Goal: Task Accomplishment & Management: Manage account settings

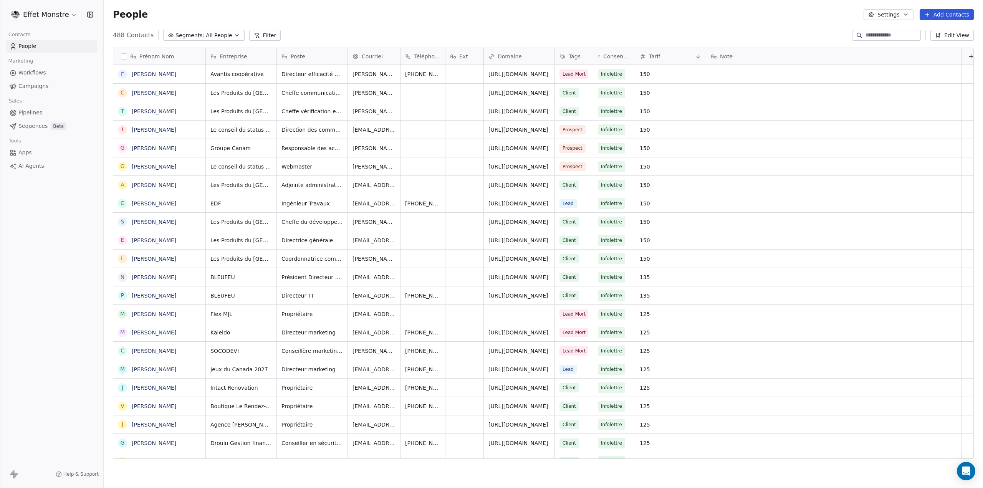
scroll to position [6, 6]
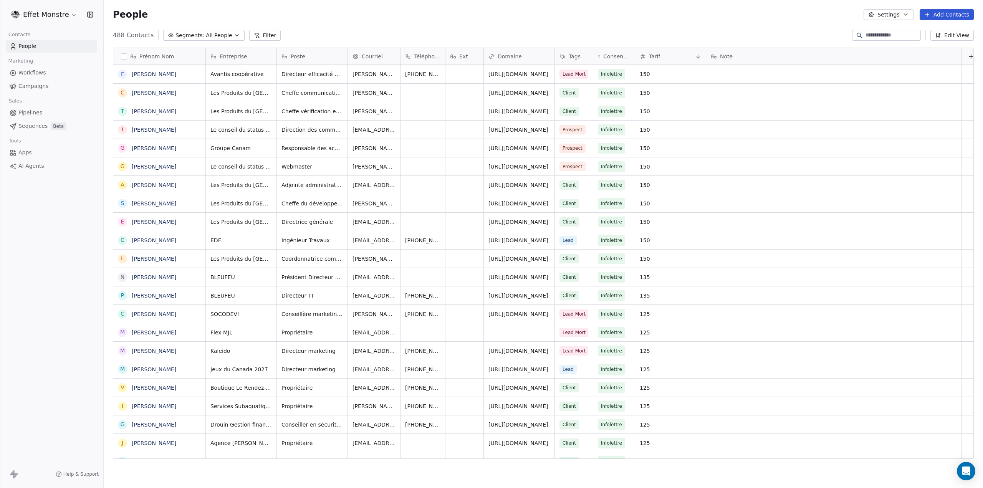
click at [28, 119] on link "Pipelines" at bounding box center [51, 112] width 91 height 13
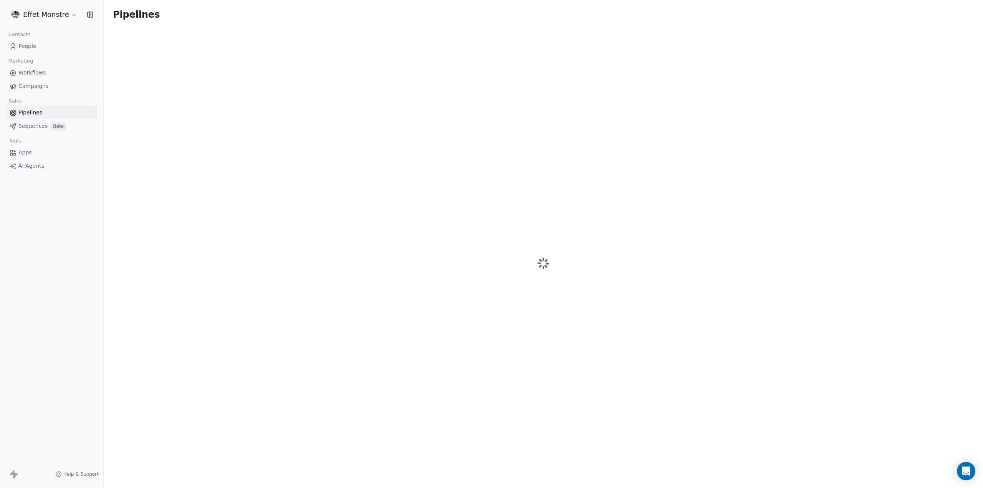
click at [28, 43] on span "People" at bounding box center [27, 46] width 18 height 8
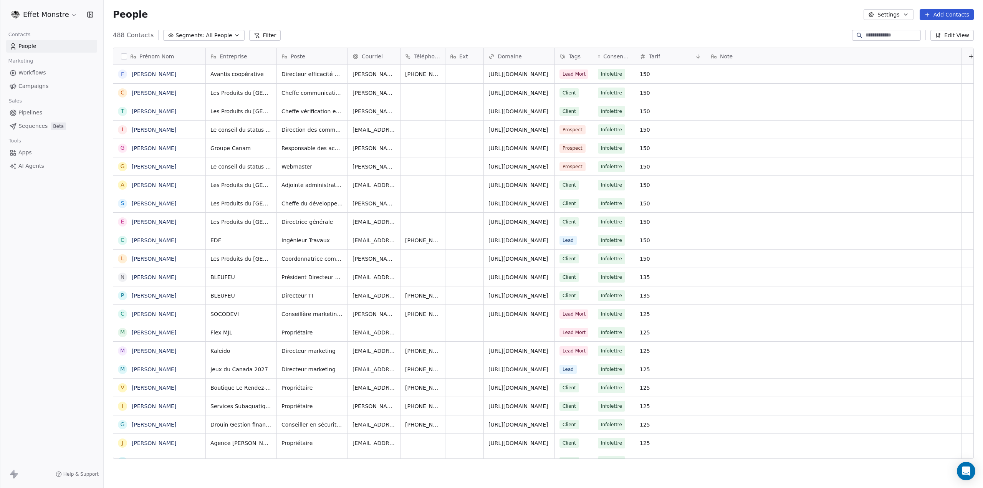
scroll to position [424, 873]
click at [896, 35] on input at bounding box center [893, 35] width 54 height 8
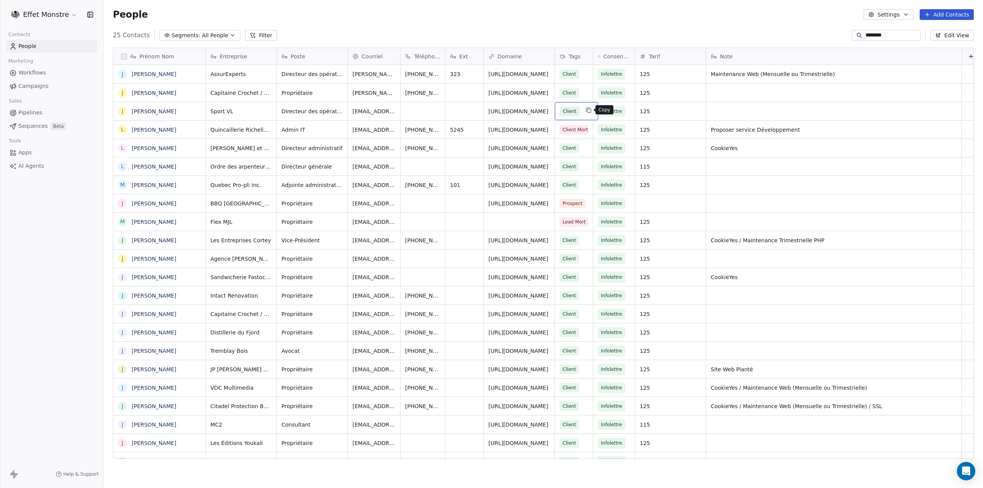
click at [587, 112] on icon "grid" at bounding box center [589, 110] width 6 height 6
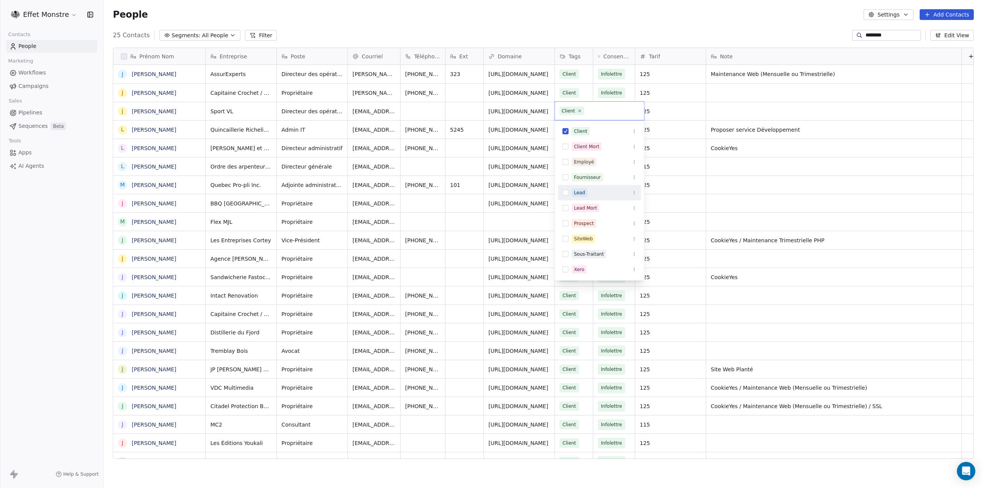
click at [567, 190] on button "Suggestions" at bounding box center [566, 193] width 6 height 6
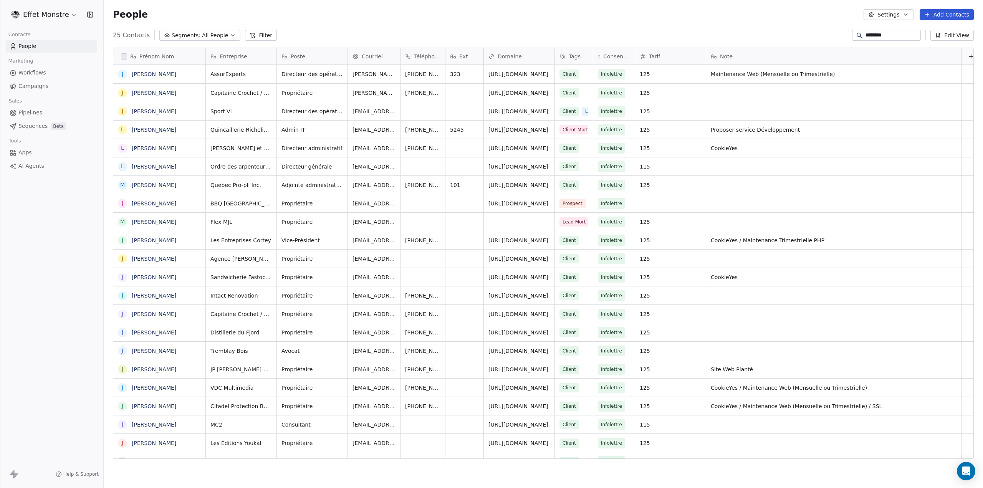
click at [621, 14] on html "Effet Monstre Contacts People Marketing Workflows Campaigns Sales Pipelines Seq…" at bounding box center [491, 244] width 983 height 488
click at [577, 113] on span "Client" at bounding box center [570, 111] width 20 height 9
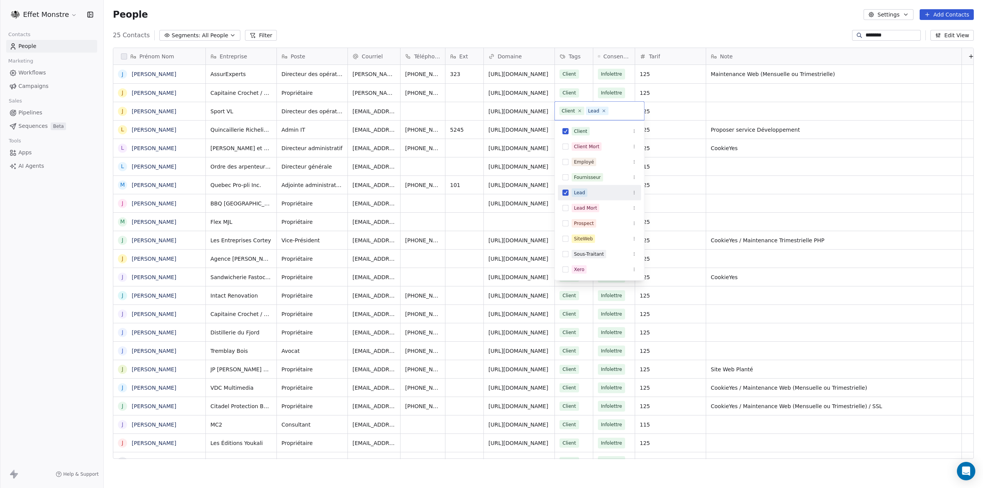
click at [567, 195] on button "Suggestions" at bounding box center [566, 193] width 6 height 6
click at [605, 31] on html "Effet Monstre Contacts People Marketing Workflows Campaigns Sales Pipelines Seq…" at bounding box center [491, 244] width 983 height 488
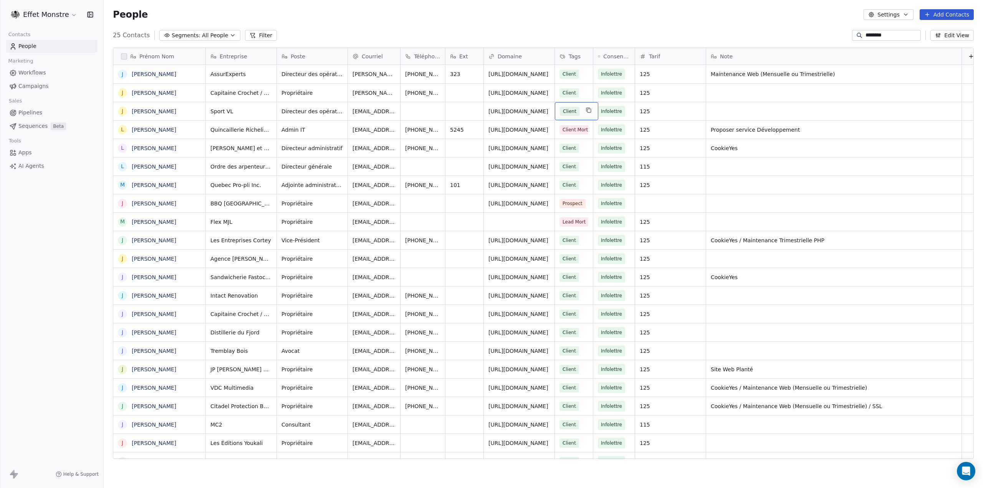
click at [580, 114] on div "Client" at bounding box center [576, 111] width 43 height 18
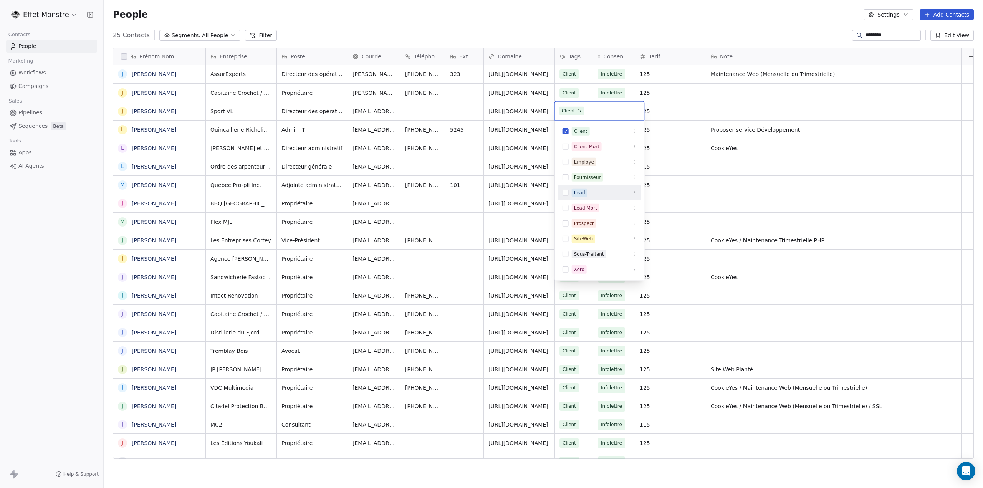
click at [568, 194] on button "Suggestions" at bounding box center [566, 193] width 6 height 6
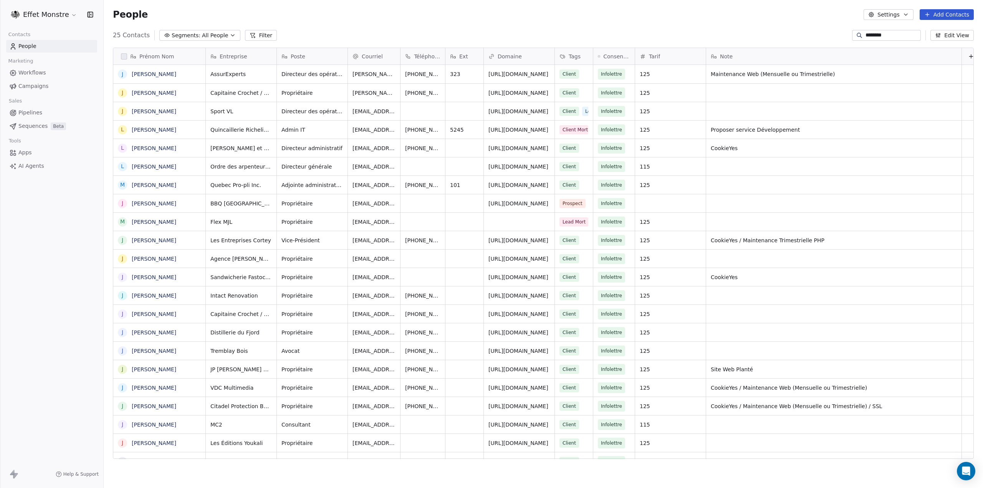
click at [613, 27] on html "Effet Monstre Contacts People Marketing Workflows Campaigns Sales Pipelines Seq…" at bounding box center [491, 244] width 983 height 488
click at [613, 26] on div "People Settings Add Contacts" at bounding box center [544, 14] width 880 height 29
click at [580, 116] on div "Client Lead" at bounding box center [587, 111] width 64 height 18
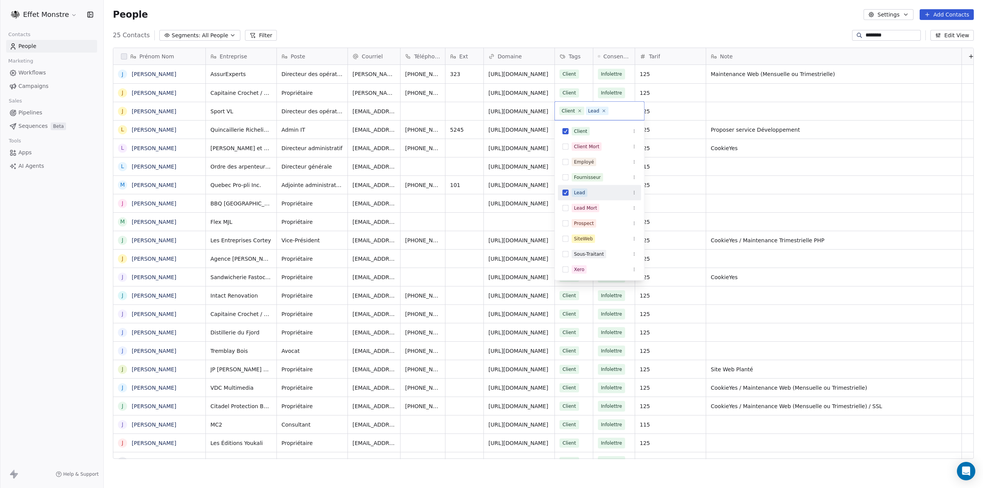
click at [565, 193] on button "Suggestions" at bounding box center [566, 193] width 6 height 6
click at [605, 20] on html "Effet Monstre Contacts People Marketing Workflows Campaigns Sales Pipelines Seq…" at bounding box center [491, 244] width 983 height 488
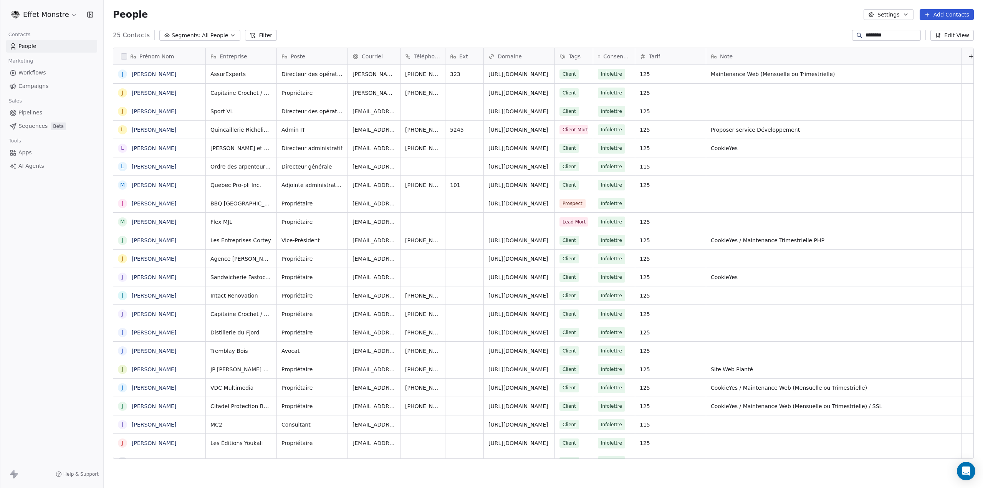
drag, startPoint x: 892, startPoint y: 30, endPoint x: 635, endPoint y: -18, distance: 261.2
click at [635, 0] on html "Effet Monstre Contacts People Marketing Workflows Campaigns Sales Pipelines Seq…" at bounding box center [491, 244] width 983 height 488
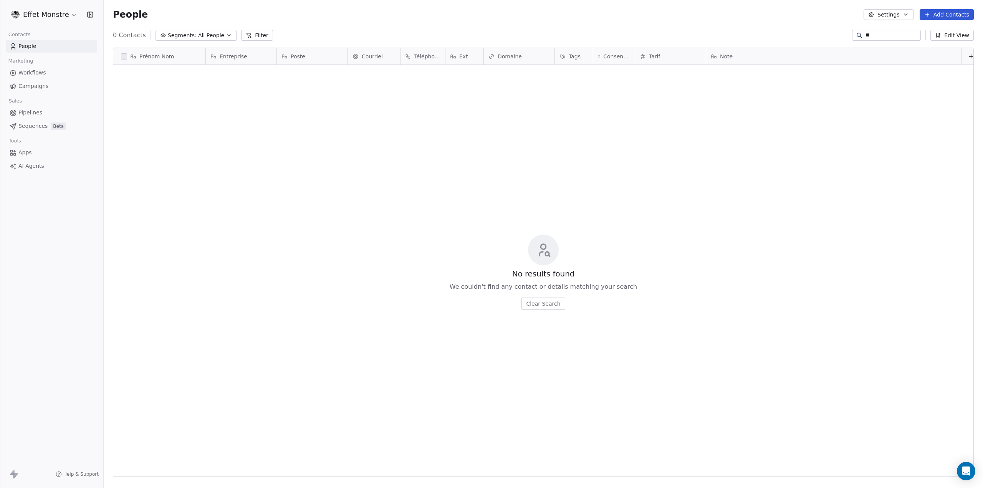
type input "*"
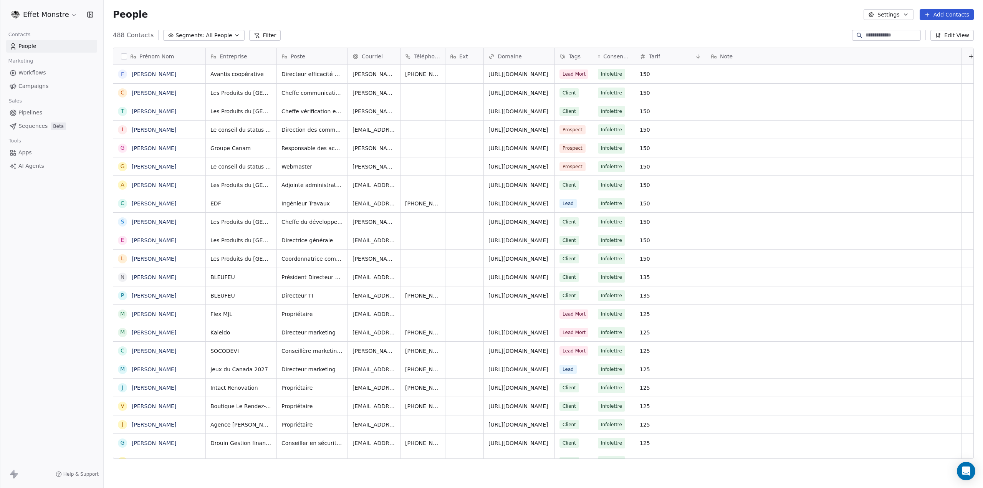
click at [33, 114] on span "Pipelines" at bounding box center [30, 113] width 24 height 8
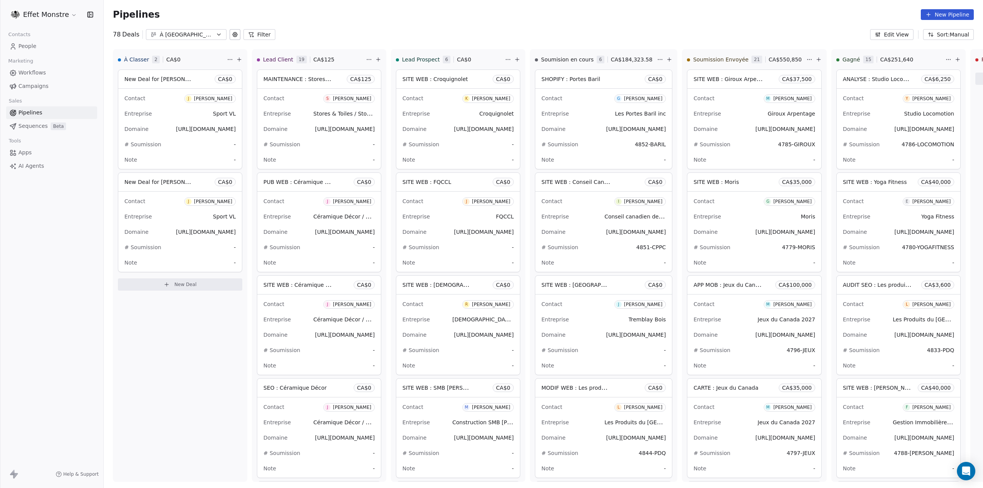
click at [39, 46] on link "People" at bounding box center [51, 46] width 91 height 13
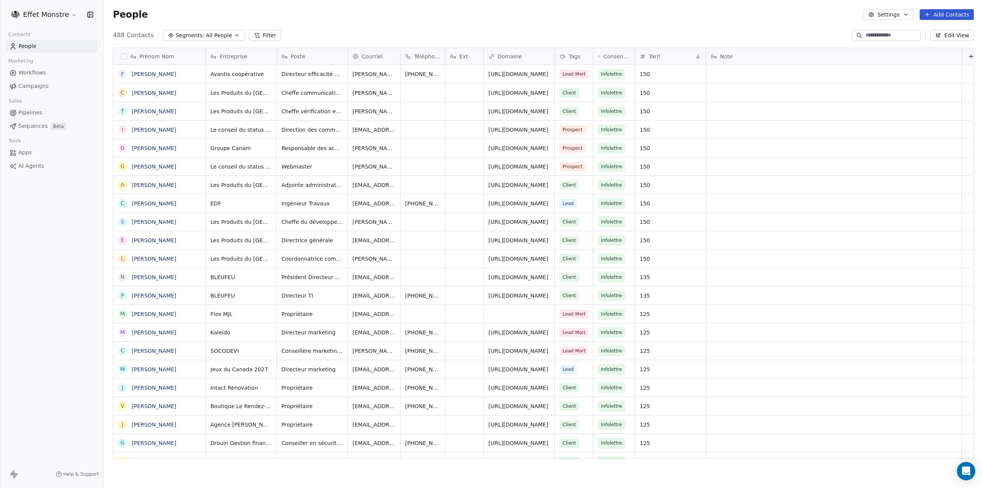
scroll to position [424, 873]
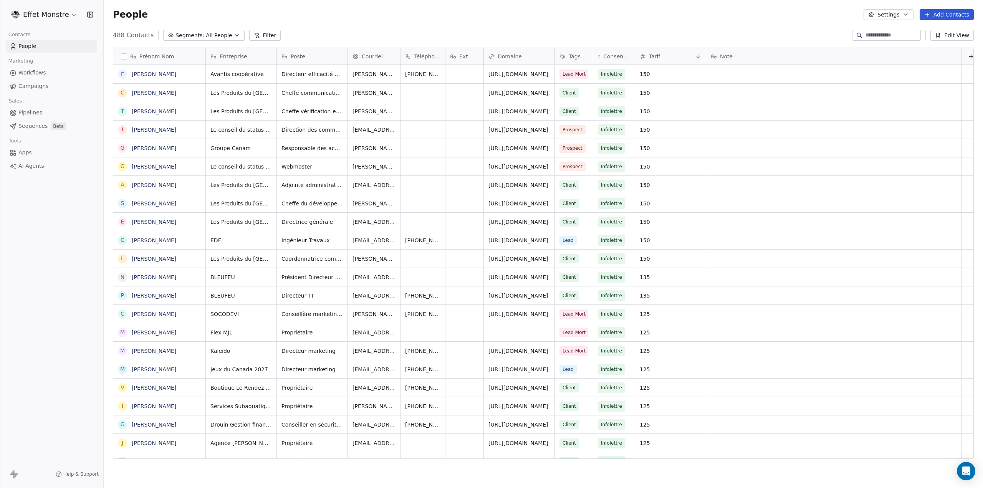
click at [946, 15] on button "Add Contacts" at bounding box center [947, 14] width 54 height 11
click at [932, 35] on span "Create new contact" at bounding box center [951, 31] width 53 height 8
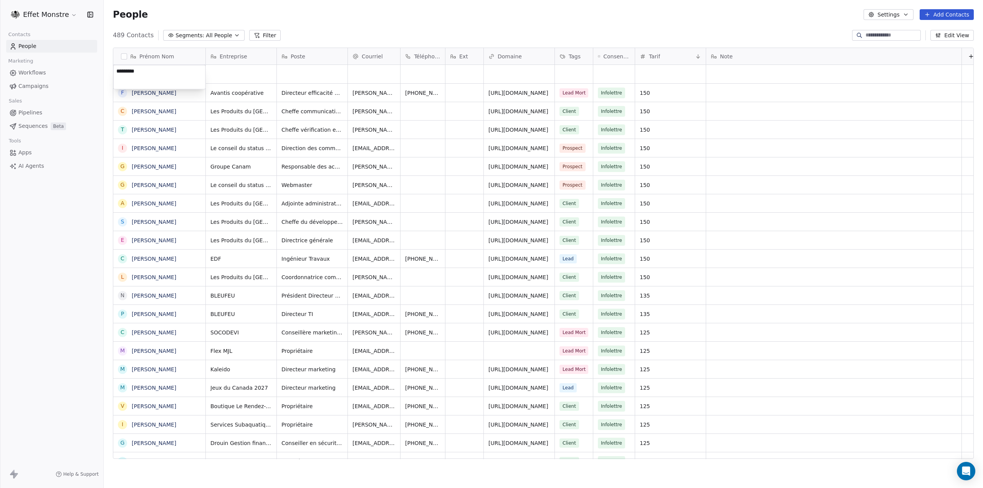
type textarea "*********"
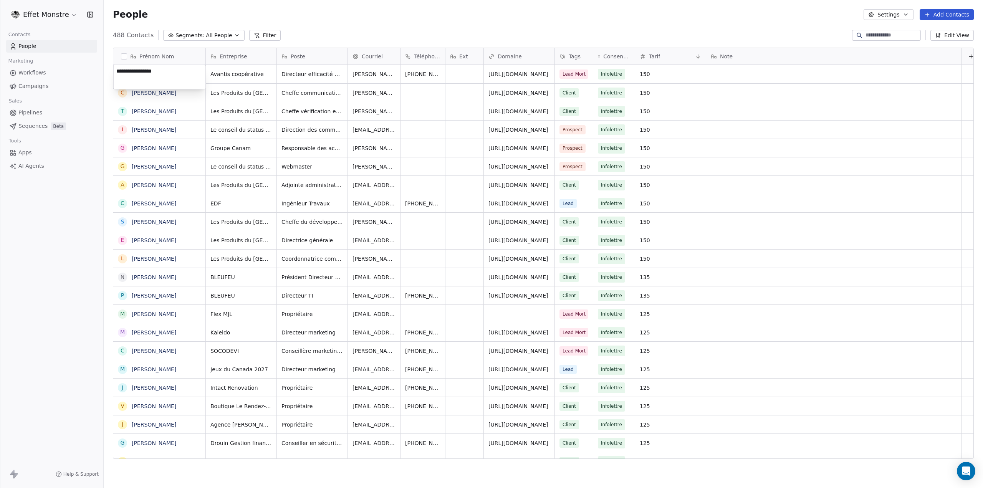
click at [174, 98] on html "Effet Monstre Contacts People Marketing Workflows Campaigns Sales Pipelines Seq…" at bounding box center [491, 244] width 983 height 488
click at [866, 36] on input at bounding box center [893, 35] width 54 height 8
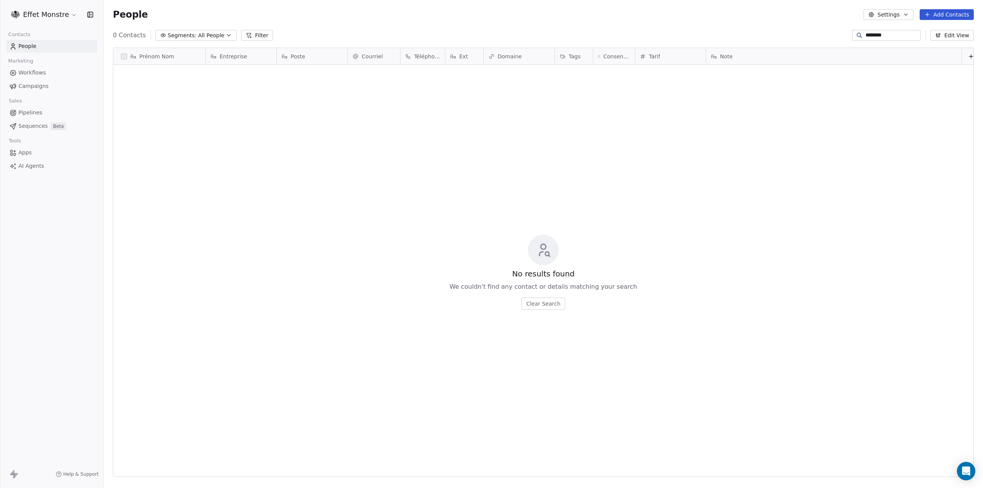
type input "*********"
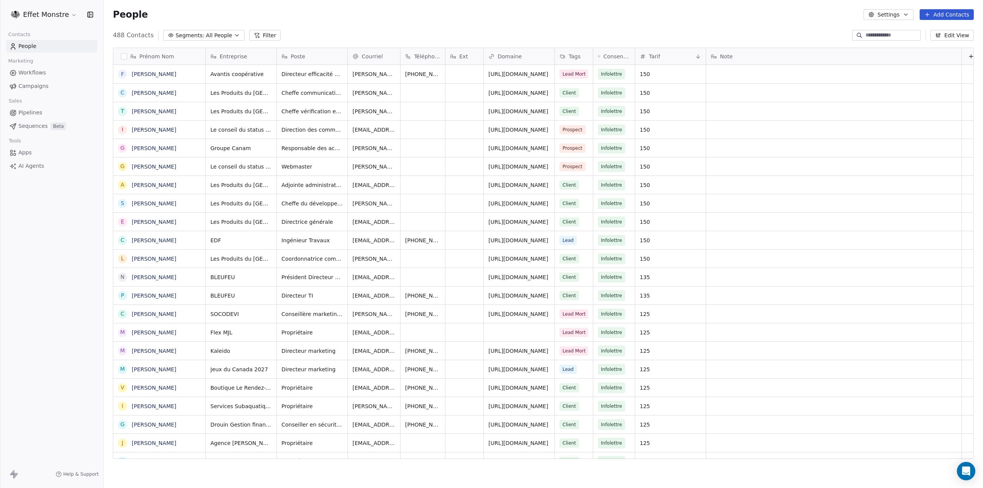
click at [359, 25] on div "People Settings Add Contacts" at bounding box center [544, 14] width 880 height 29
click at [943, 14] on button "Add Contacts" at bounding box center [947, 14] width 54 height 11
click at [959, 31] on span "Create new contact" at bounding box center [951, 31] width 53 height 8
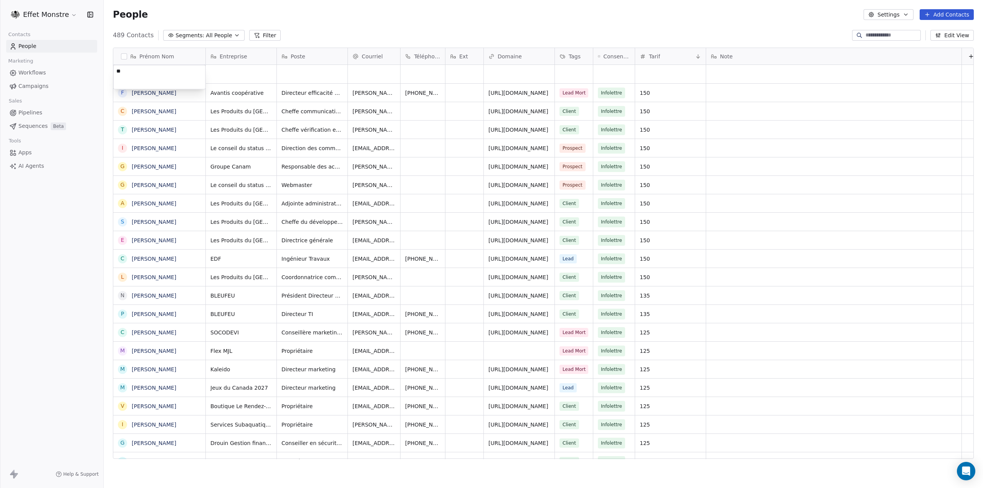
type textarea "*"
type textarea "**********"
click at [258, 75] on html "Effet Monstre Contacts People Marketing Workflows Campaigns Sales Pipelines Seq…" at bounding box center [491, 244] width 983 height 488
click at [270, 76] on div "grid" at bounding box center [241, 74] width 71 height 18
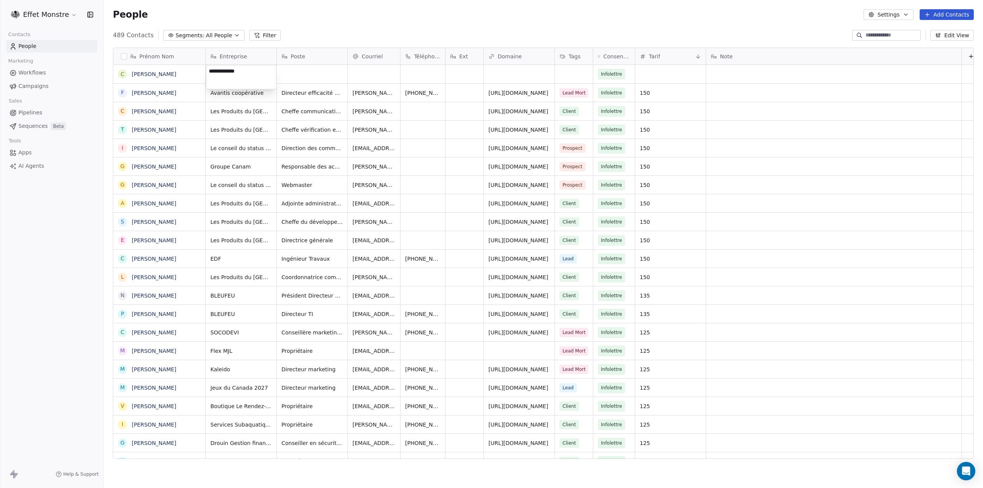
type textarea "**********"
click at [310, 80] on html "Effet Monstre Contacts People Marketing Workflows Campaigns Sales Pipelines Seq…" at bounding box center [491, 244] width 983 height 488
click at [310, 74] on div "grid" at bounding box center [312, 74] width 71 height 18
type textarea "**********"
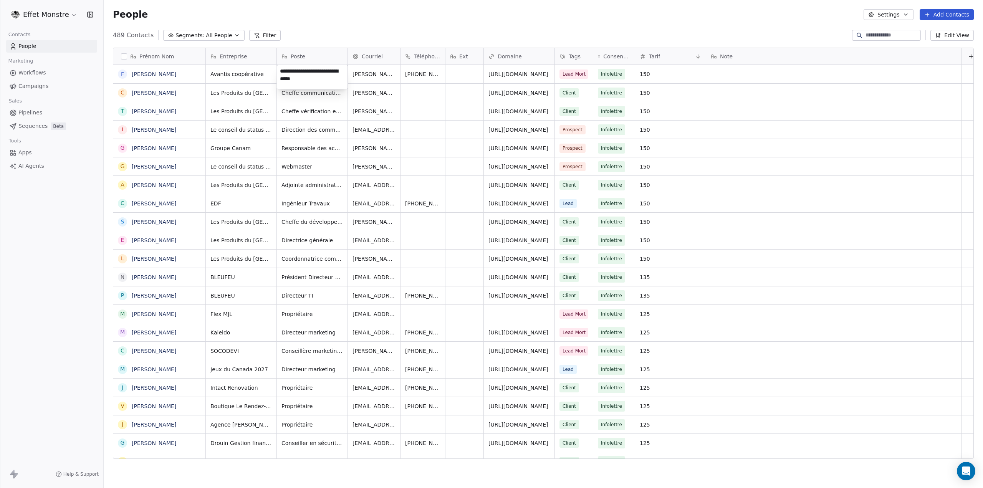
click at [367, 66] on html "Effet Monstre Contacts People Marketing Workflows Campaigns Sales Pipelines Seq…" at bounding box center [491, 244] width 983 height 488
click at [874, 38] on input at bounding box center [893, 35] width 54 height 8
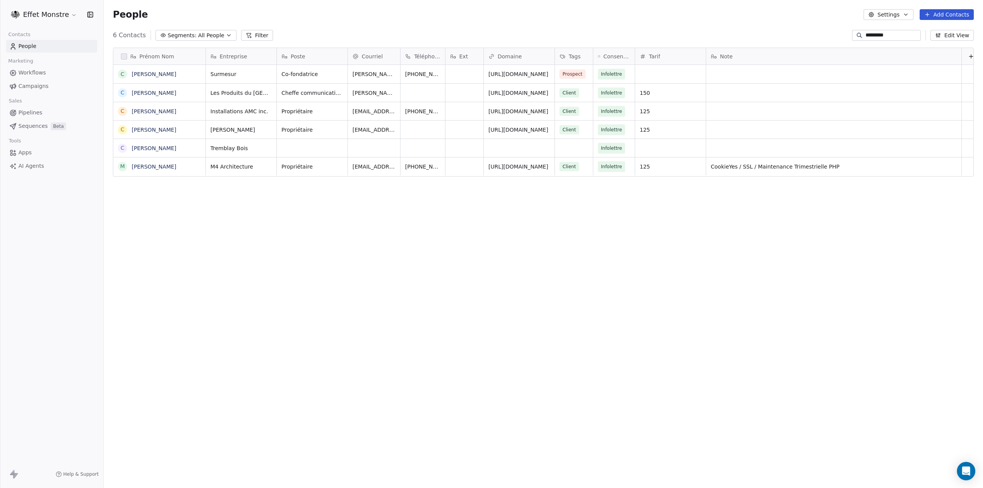
type input "*********"
click at [384, 154] on div "grid" at bounding box center [374, 148] width 52 height 18
type input "**********"
click at [353, 242] on html "Effet Monstre Contacts People Marketing Workflows Campaigns Sales Pipelines Seq…" at bounding box center [491, 244] width 983 height 488
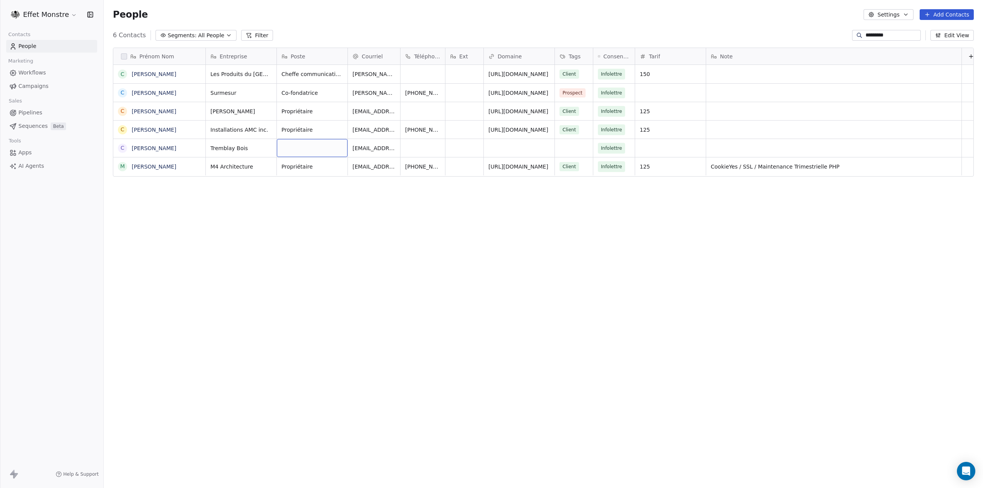
click at [314, 154] on div "grid" at bounding box center [312, 148] width 71 height 18
type textarea "**********"
click at [586, 147] on html "Effet Monstre Contacts People Marketing Workflows Campaigns Sales Pipelines Seq…" at bounding box center [491, 244] width 983 height 488
click at [572, 150] on div "grid" at bounding box center [574, 148] width 38 height 18
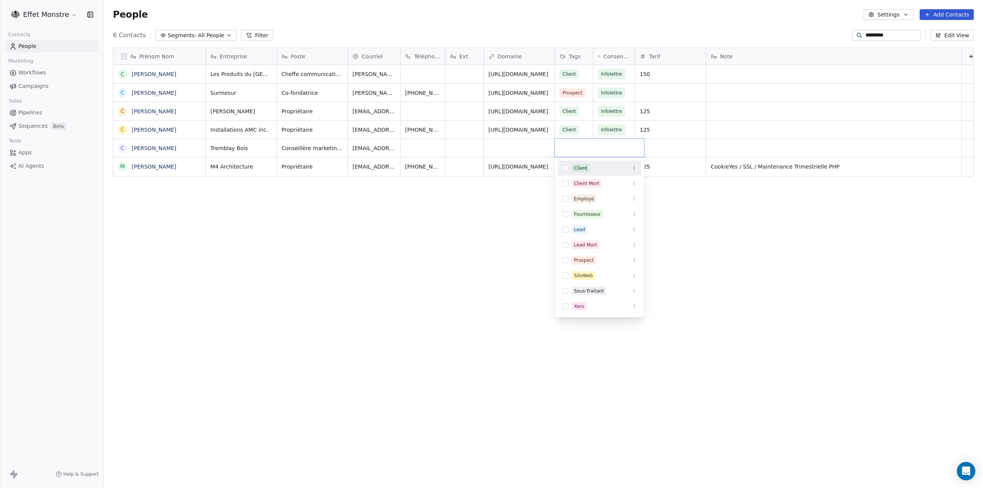
click at [567, 169] on button "Suggestions" at bounding box center [566, 168] width 6 height 6
click at [665, 152] on html "Effet Monstre Contacts People Marketing Workflows Campaigns Sales Pipelines Seq…" at bounding box center [491, 244] width 983 height 488
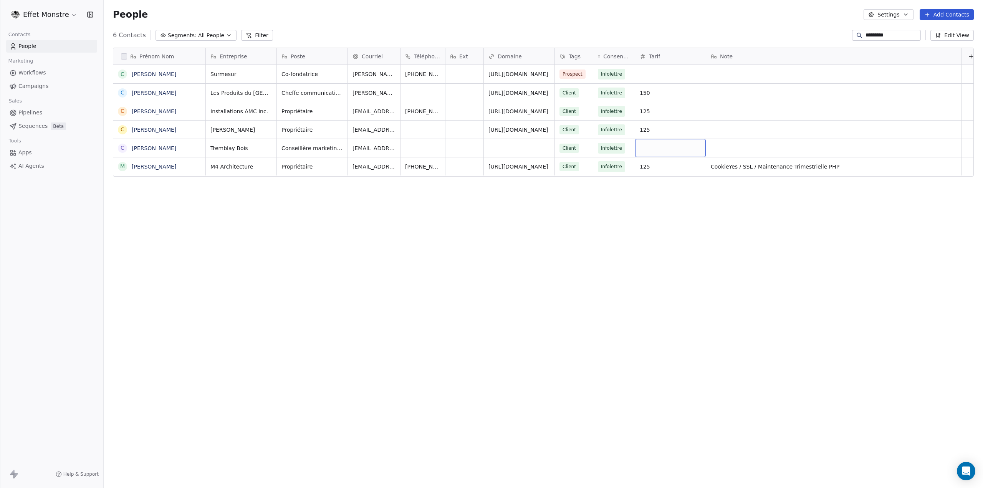
click at [668, 151] on div "grid" at bounding box center [670, 148] width 71 height 18
click at [668, 152] on div "grid" at bounding box center [670, 148] width 71 height 18
type input "***"
click at [948, 33] on button "Edit View" at bounding box center [952, 35] width 43 height 11
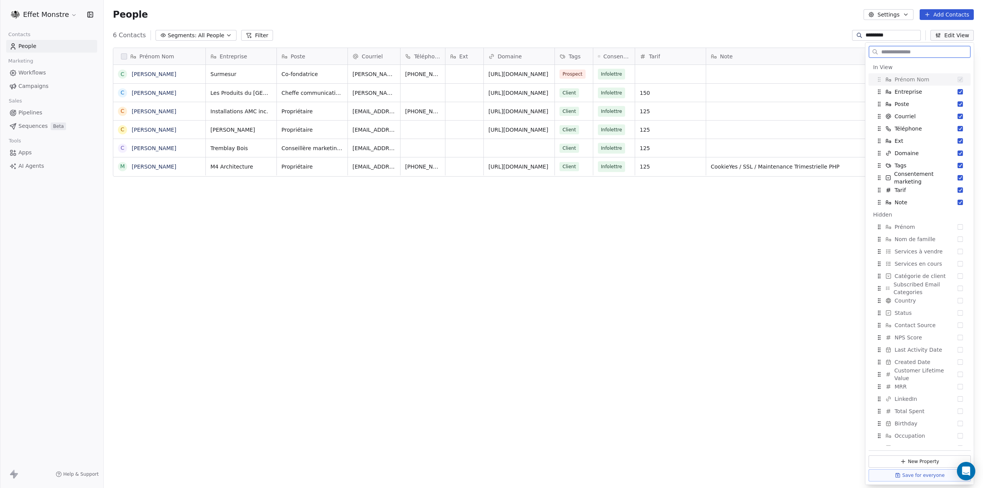
click at [948, 33] on button "Edit View" at bounding box center [952, 35] width 43 height 11
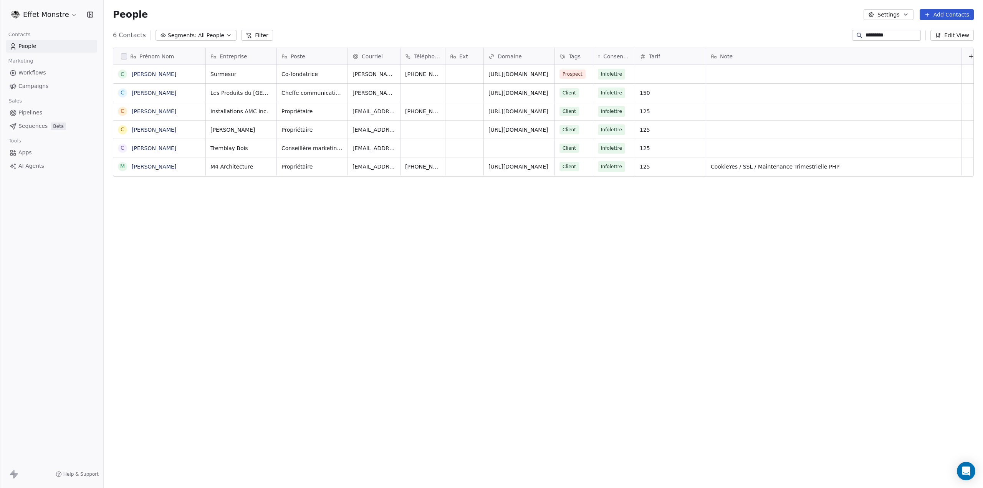
click at [253, 36] on button "Filter" at bounding box center [257, 35] width 32 height 11
click at [98, 10] on button at bounding box center [95, 9] width 12 height 11
click at [53, 45] on link "People" at bounding box center [51, 46] width 91 height 13
drag, startPoint x: 241, startPoint y: 267, endPoint x: 141, endPoint y: 147, distance: 156.8
click at [240, 267] on div "Prénom Nom C Catherine Savoie C Catherine Beaulieu C Catherine Schmidt C Cather…" at bounding box center [544, 255] width 880 height 429
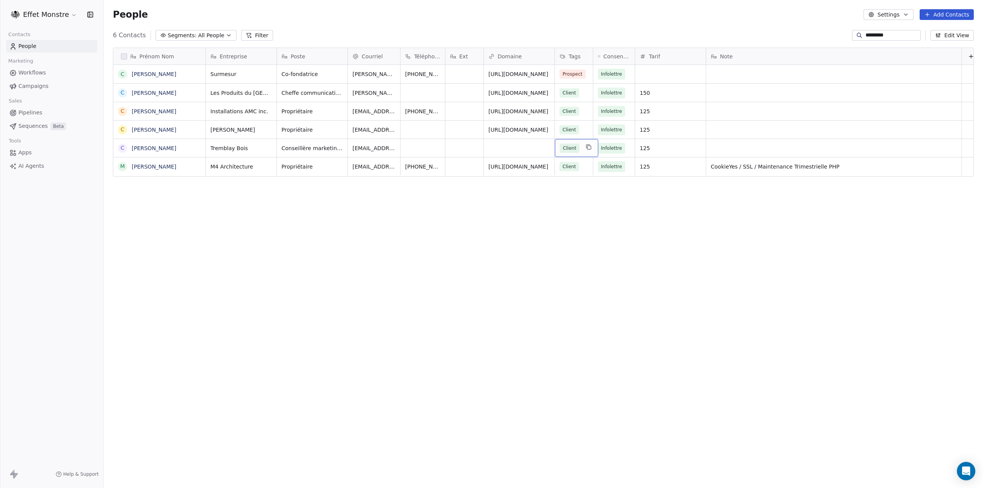
click at [586, 149] on icon "grid" at bounding box center [589, 147] width 6 height 6
click at [570, 229] on div "Lead" at bounding box center [599, 230] width 83 height 12
click at [517, 242] on html "Effet Monstre Contacts People Marketing Workflows Campaigns Sales Pipelines Seq…" at bounding box center [491, 244] width 983 height 488
click at [515, 250] on div "Prénom Nom C Catherine Savoie C Catherine Beaulieu C Catherine Schmidt C Cather…" at bounding box center [544, 255] width 880 height 429
click at [583, 150] on span "Lead" at bounding box center [591, 148] width 17 height 9
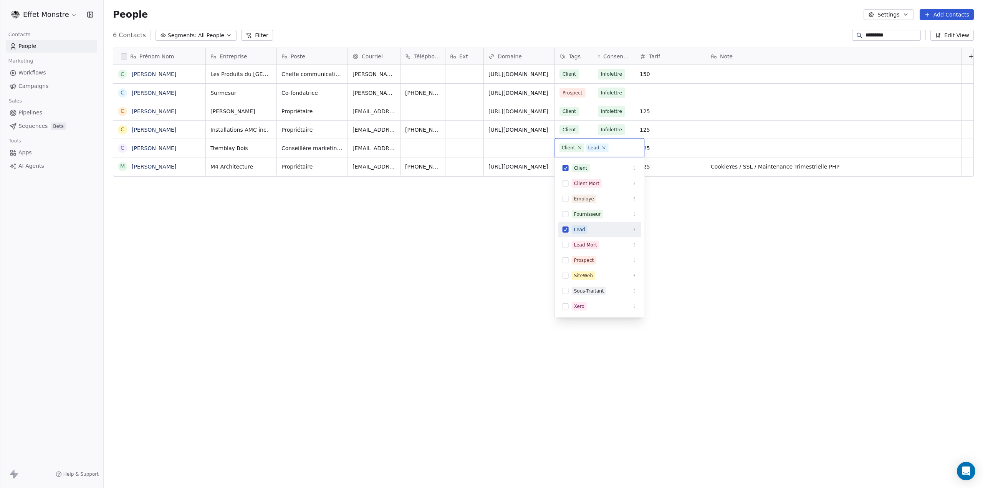
click at [568, 231] on button "Suggestions" at bounding box center [566, 230] width 6 height 6
click at [533, 248] on html "Effet Monstre Contacts People Marketing Workflows Campaigns Sales Pipelines Seq…" at bounding box center [491, 244] width 983 height 488
click at [294, 252] on div "Prénom Nom C Catherine Beaulieu C Catherine Savoie C Catherine Forgues C Cather…" at bounding box center [544, 255] width 880 height 429
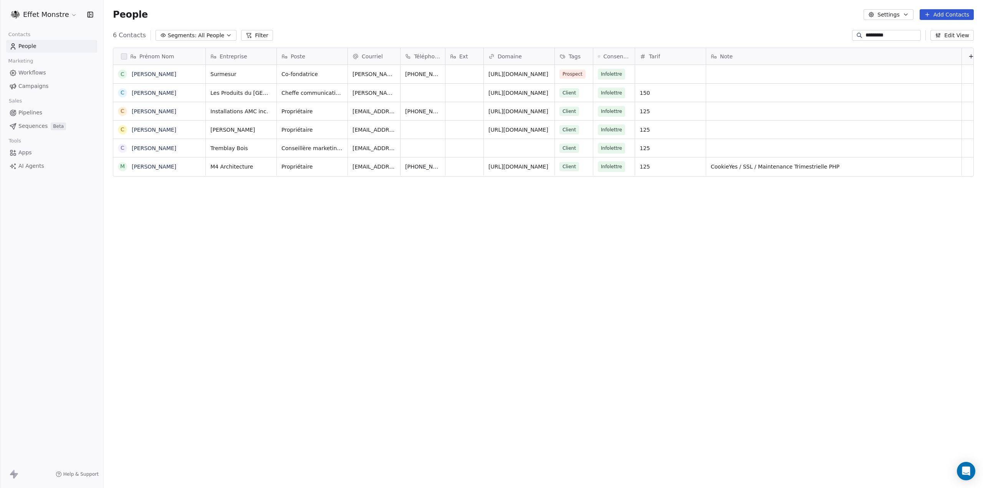
click at [25, 113] on span "Pipelines" at bounding box center [30, 113] width 24 height 8
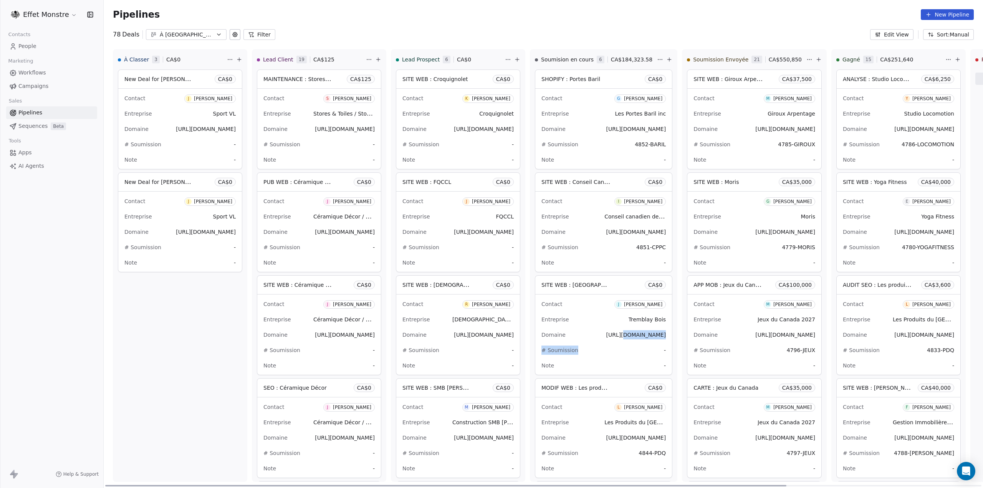
click at [618, 342] on div "Contact J Julie Dufour Entreprise Tremblay Bois Domaine http://tremblaybois.ca …" at bounding box center [603, 335] width 137 height 80
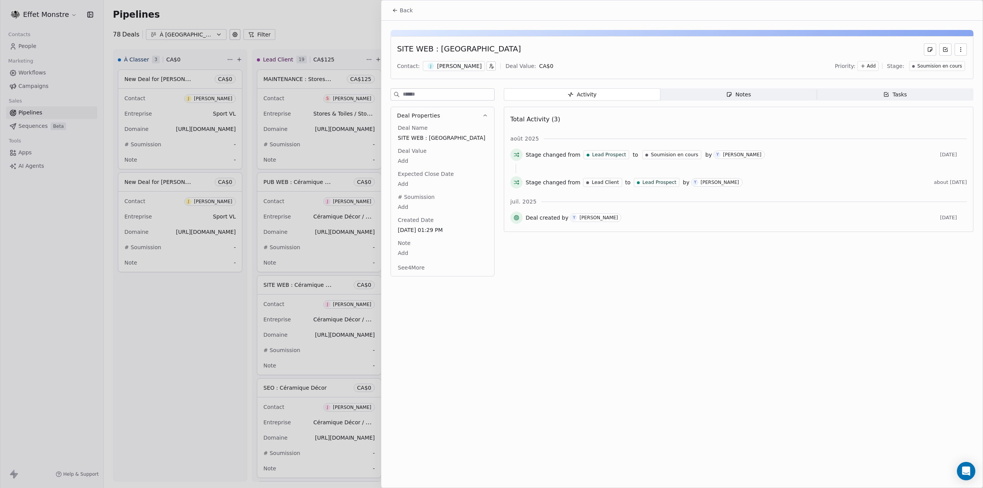
click at [442, 67] on div "[PERSON_NAME]" at bounding box center [459, 66] width 45 height 8
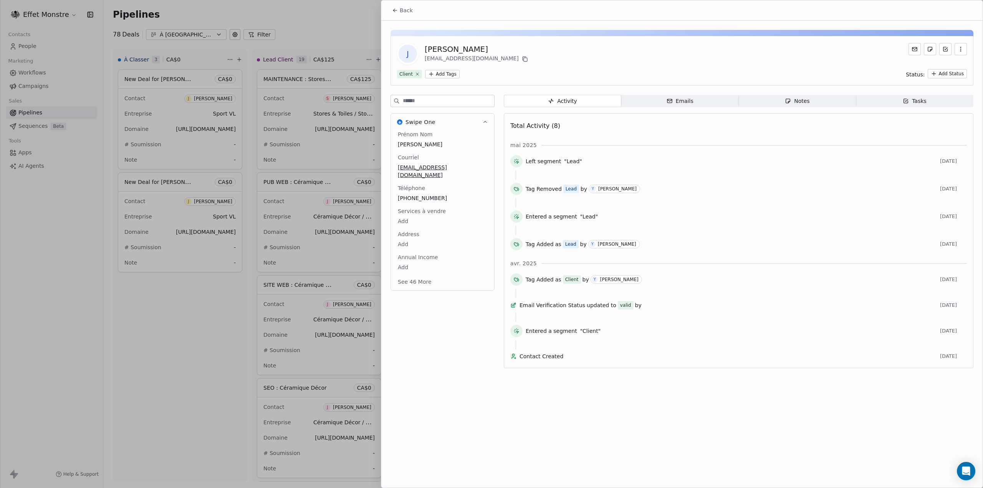
click at [398, 11] on icon at bounding box center [395, 10] width 6 height 6
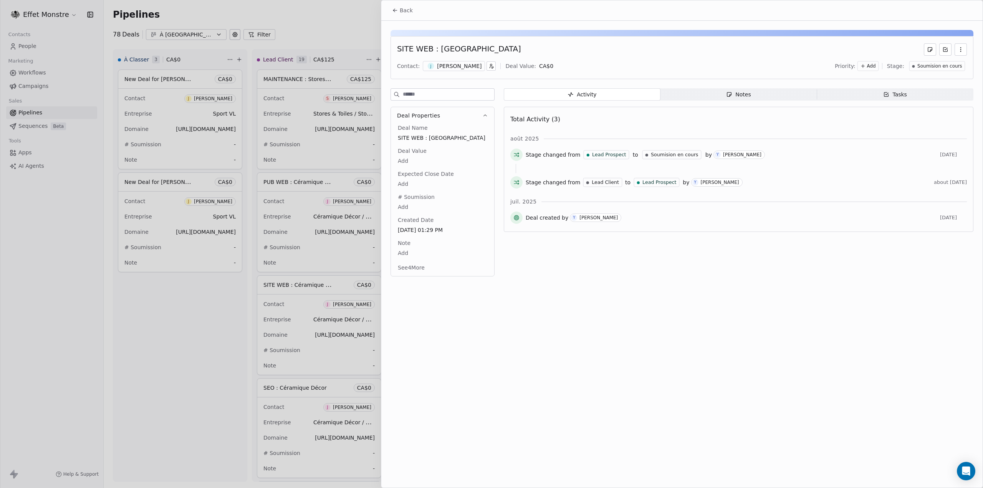
click at [489, 67] on icon "button" at bounding box center [491, 65] width 5 height 5
type input "**********"
click at [525, 150] on div "[PERSON_NAME]" at bounding box center [505, 149] width 38 height 5
click at [656, 297] on div "Back SITE WEB : Tremblay Bois Contact: C Catherine Lachance Deal Value: CA$ 0 P…" at bounding box center [681, 243] width 601 height 487
click at [214, 331] on div at bounding box center [491, 244] width 983 height 488
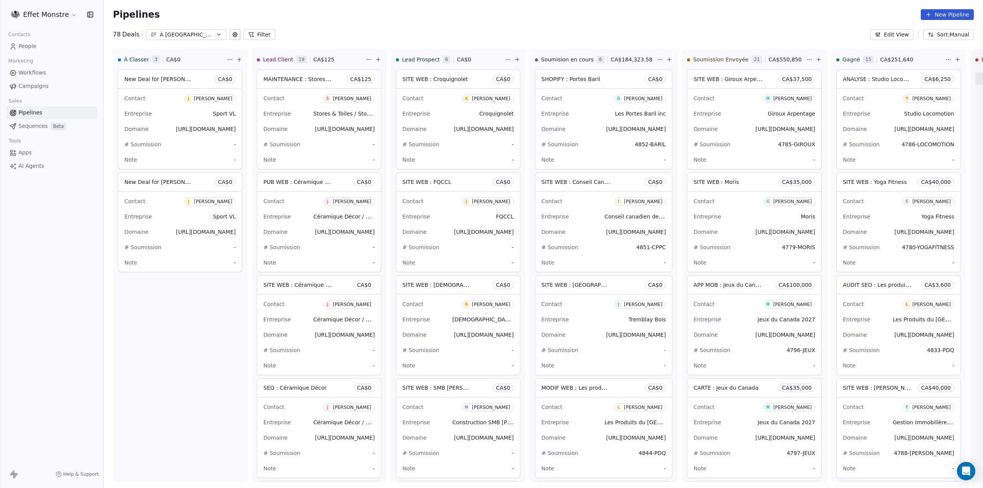
click at [214, 331] on div at bounding box center [491, 244] width 983 height 488
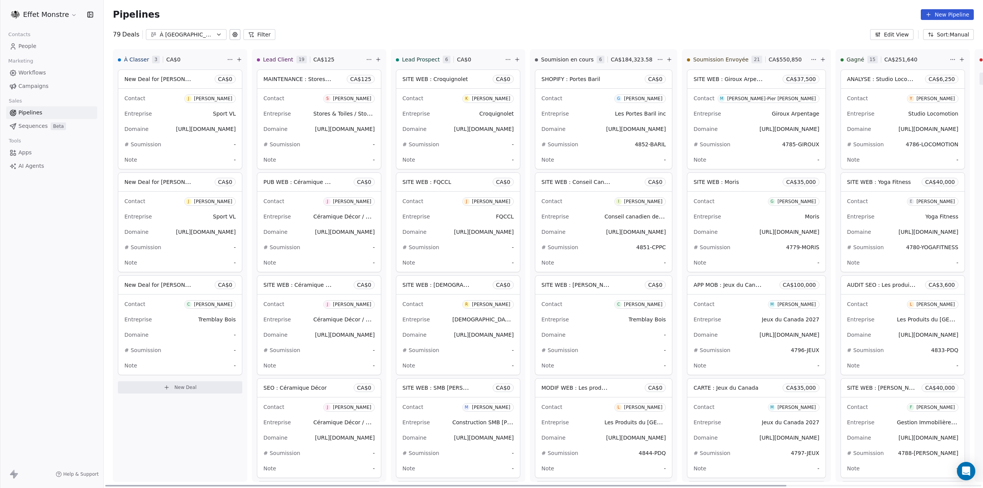
click at [176, 82] on span "New Deal for [PERSON_NAME]" at bounding box center [164, 78] width 81 height 7
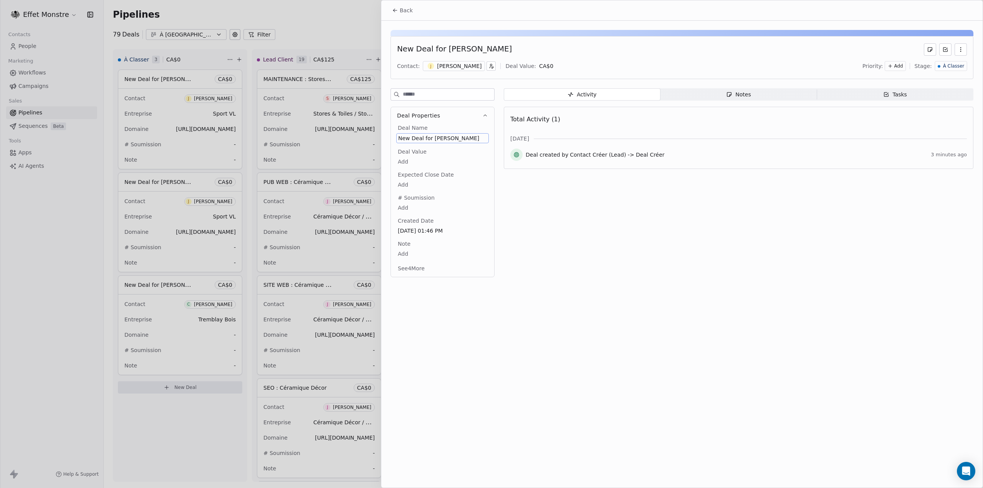
click at [407, 138] on span "New Deal for Jean-Luc Bouchard" at bounding box center [442, 138] width 89 height 8
type textarea "**********"
click at [62, 262] on html "Effet Monstre Contacts People Marketing Workflows Campaigns Sales Pipelines Seq…" at bounding box center [491, 244] width 983 height 488
drag, startPoint x: 883, startPoint y: 422, endPoint x: 844, endPoint y: 400, distance: 44.4
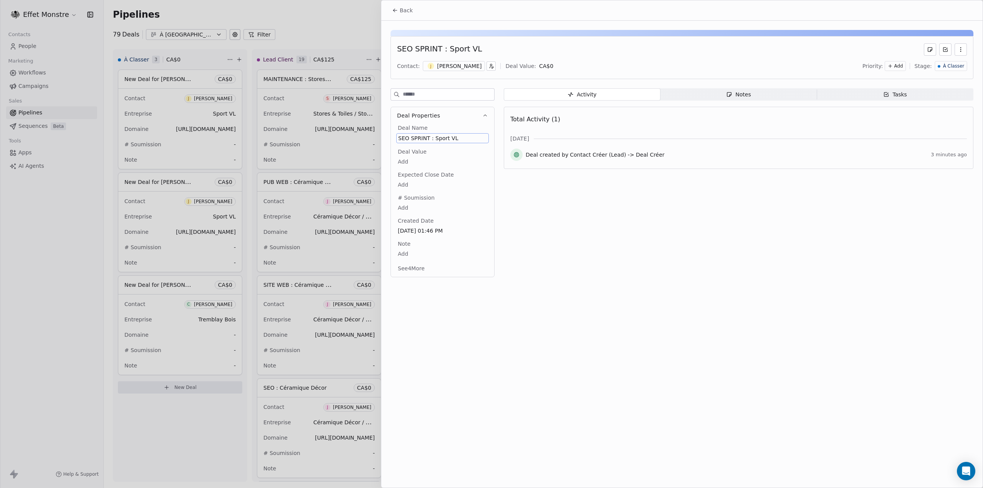
click at [883, 422] on div "Back SEO SPRINT : Sport VL Contact: J Jean-Luc Bouchard Deal Value: CA$ 0 Prior…" at bounding box center [681, 243] width 601 height 487
drag, startPoint x: 681, startPoint y: 341, endPoint x: 590, endPoint y: 323, distance: 92.0
click at [681, 341] on div "Back SEO SPRINT : Sport VL Contact: J Jean-Luc Bouchard Deal Value: CA$ 0 Prior…" at bounding box center [681, 243] width 601 height 487
click at [442, 123] on button "Deal Properties" at bounding box center [442, 115] width 103 height 17
click at [99, 211] on div at bounding box center [491, 244] width 983 height 488
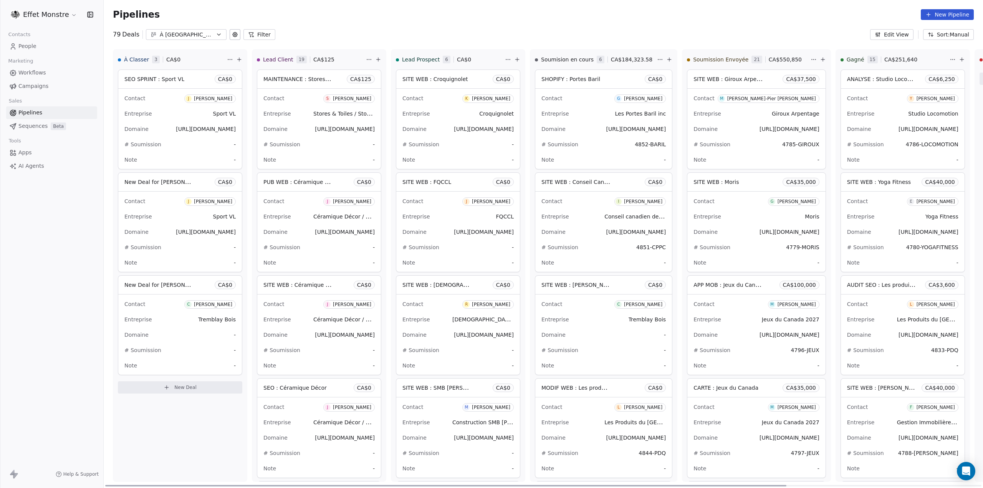
click at [189, 219] on div "Entreprise Sport VL" at bounding box center [179, 216] width 111 height 12
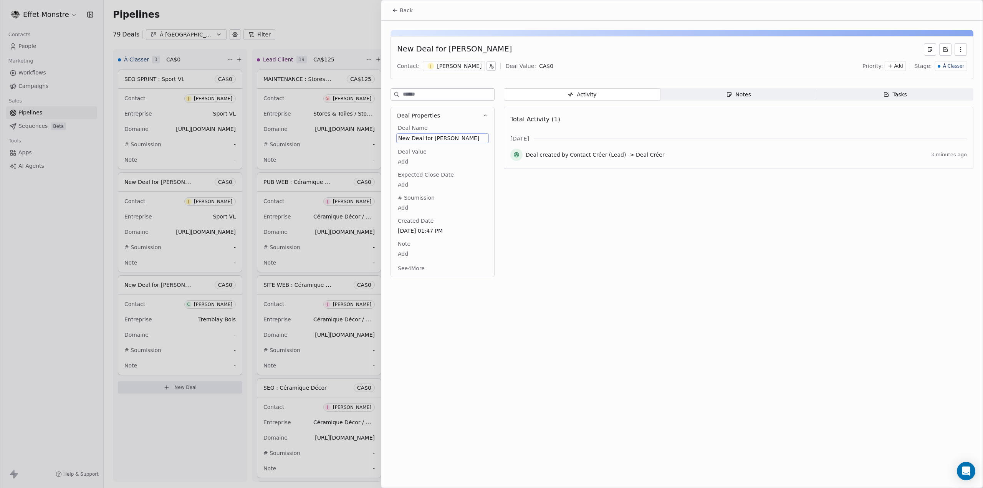
click at [417, 140] on span "New Deal for Jean-Luc Bouchard" at bounding box center [442, 138] width 89 height 8
type textarea "**********"
click at [84, 246] on div at bounding box center [491, 244] width 983 height 488
click at [97, 234] on div at bounding box center [491, 244] width 983 height 488
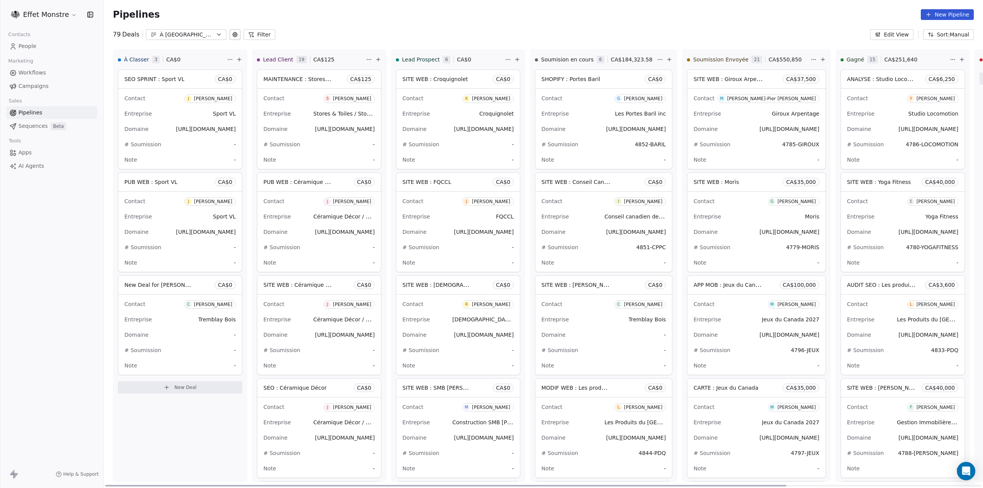
click at [186, 304] on div "C" at bounding box center [189, 305] width 6 height 6
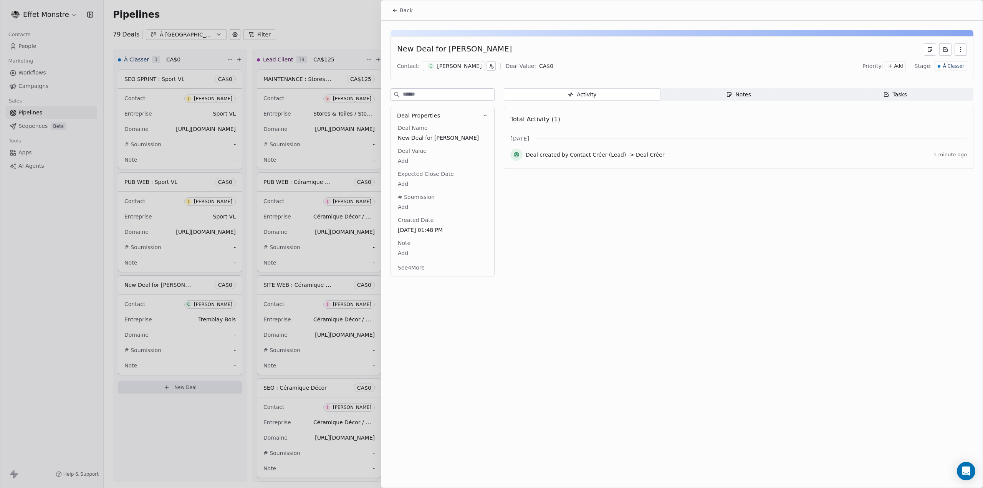
click at [416, 136] on span "New Deal for Catherine Lachance" at bounding box center [442, 138] width 89 height 8
type textarea "**********"
click at [58, 345] on div at bounding box center [491, 244] width 983 height 488
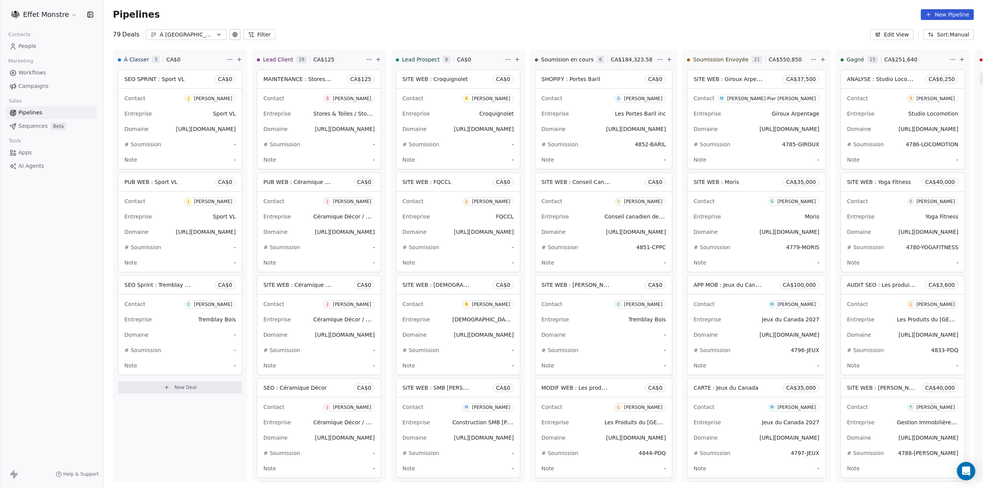
click at [65, 318] on div "Effet Monstre Contacts People Marketing Workflows Campaigns Sales Pipelines Seq…" at bounding box center [51, 244] width 103 height 488
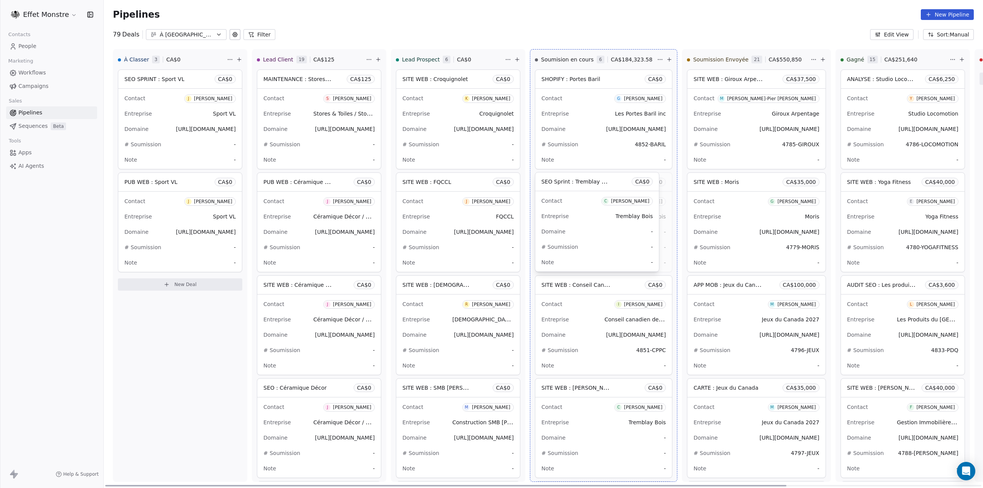
drag, startPoint x: 555, startPoint y: 211, endPoint x: 598, endPoint y: 191, distance: 46.9
drag, startPoint x: 574, startPoint y: 181, endPoint x: 577, endPoint y: 97, distance: 83.4
click at [577, 97] on div "À Classer 2 CA$ 0 SEO SPRINT : Sport VL CA$ 0 Contact J Jean-Luc Bouchard Entre…" at bounding box center [544, 268] width 880 height 439
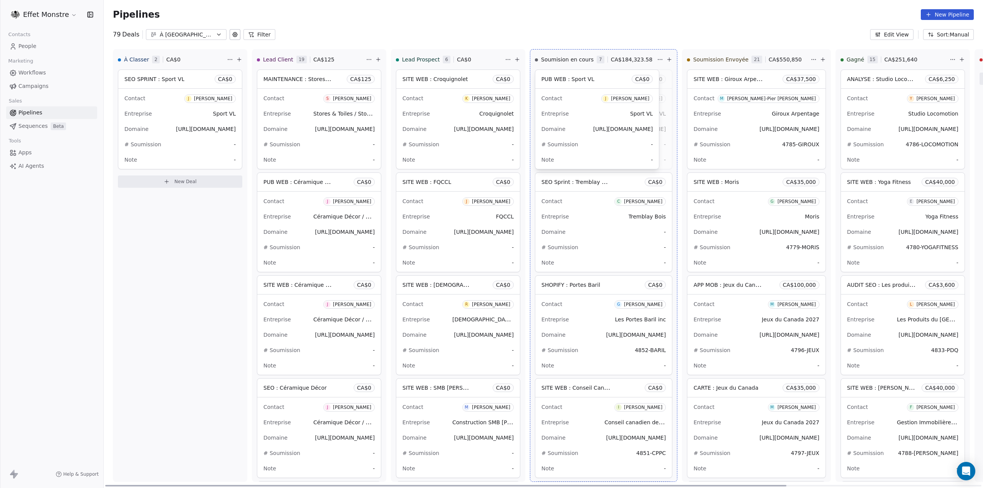
drag, startPoint x: 162, startPoint y: 182, endPoint x: 573, endPoint y: 73, distance: 424.7
drag, startPoint x: 169, startPoint y: 79, endPoint x: 564, endPoint y: 80, distance: 395.2
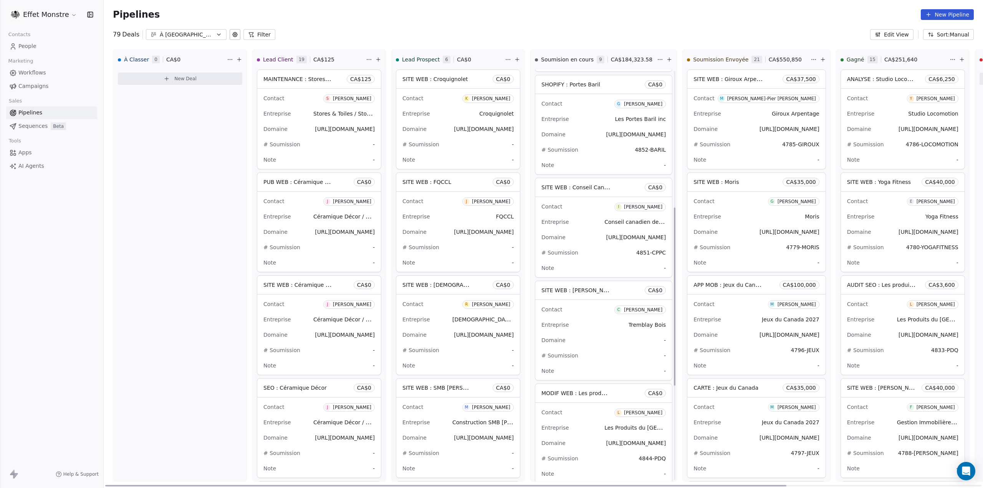
scroll to position [303, 0]
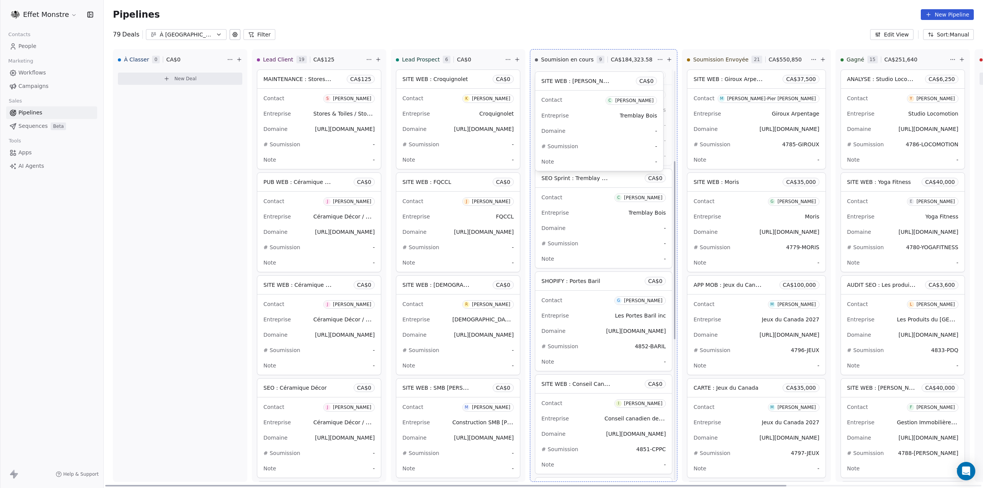
drag, startPoint x: 591, startPoint y: 235, endPoint x: 594, endPoint y: 124, distance: 111.8
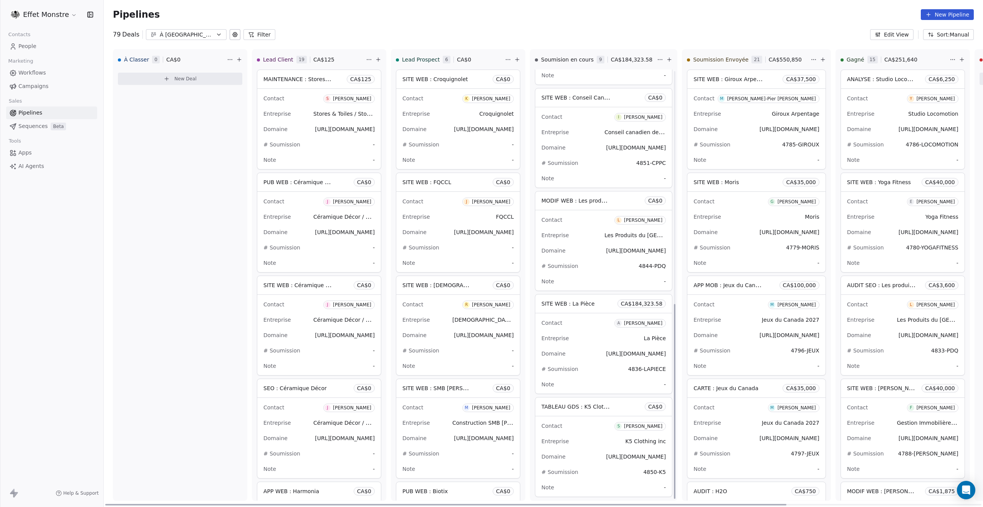
scroll to position [515, 0]
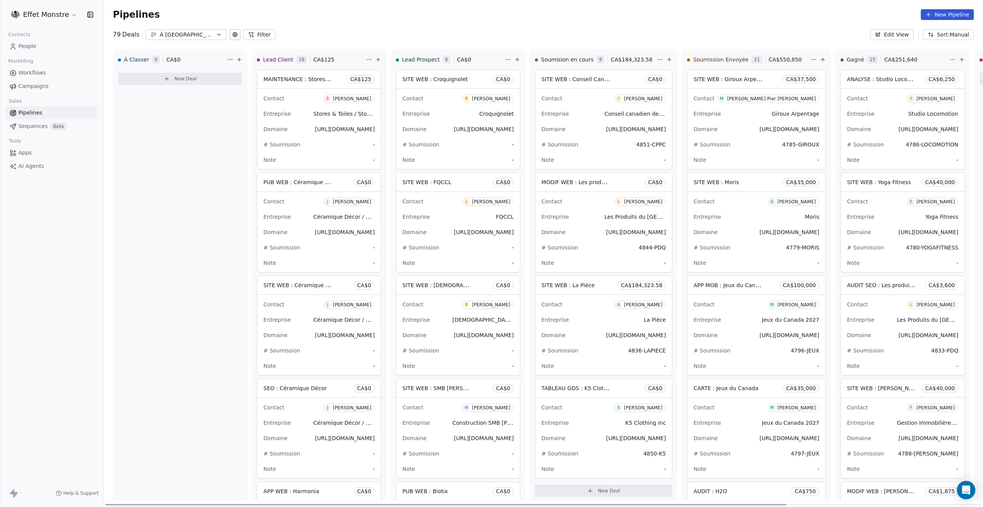
click at [614, 438] on span "[URL][DOMAIN_NAME]" at bounding box center [636, 438] width 60 height 6
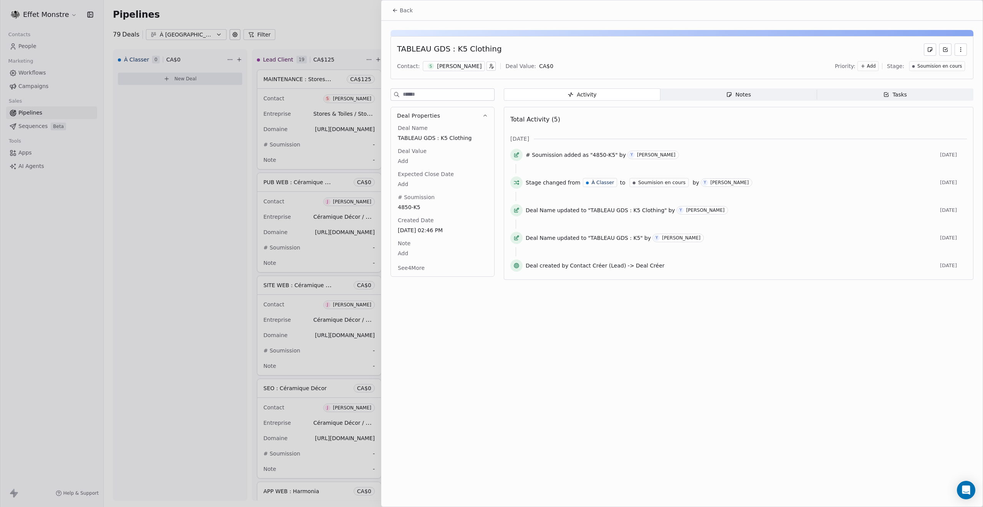
click at [402, 163] on body "Effet Monstre Contacts People Marketing Workflows Campaigns Sales Pipelines Seq…" at bounding box center [491, 253] width 983 height 507
type input "*****"
click at [334, 15] on div at bounding box center [491, 253] width 983 height 507
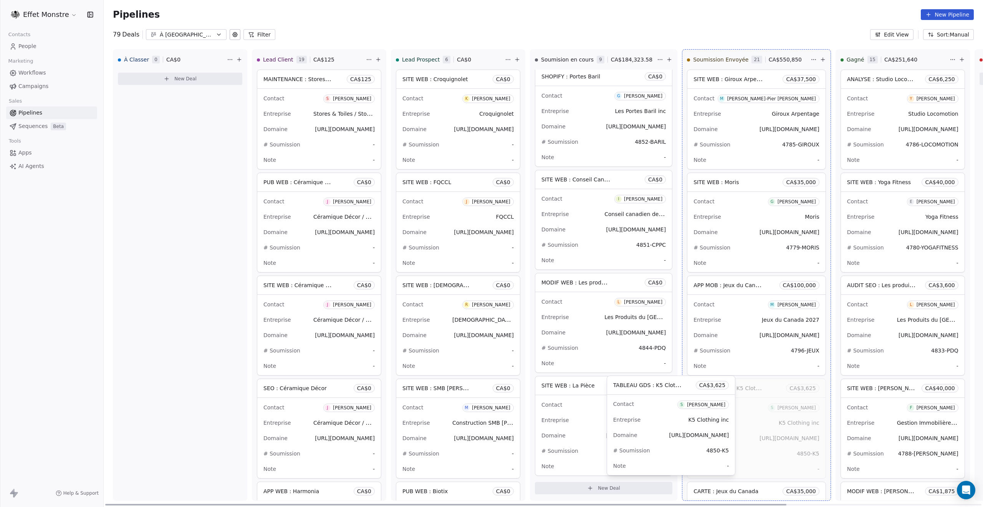
scroll to position [412, 0]
drag, startPoint x: 579, startPoint y: 385, endPoint x: 711, endPoint y: 383, distance: 131.8
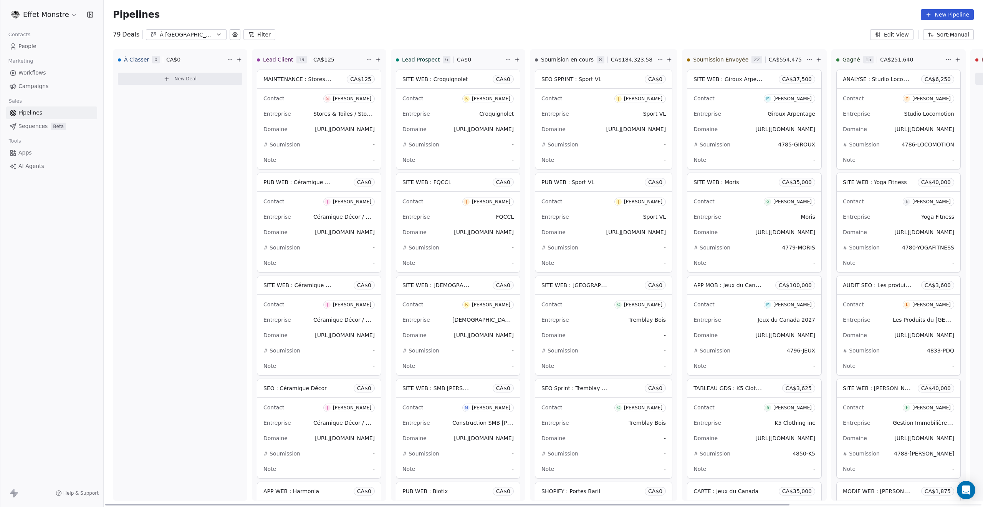
click at [612, 224] on div "Contact J [PERSON_NAME] Entreprise Sport VL Domaine [URL][DOMAIN_NAME] # Soumis…" at bounding box center [603, 232] width 137 height 80
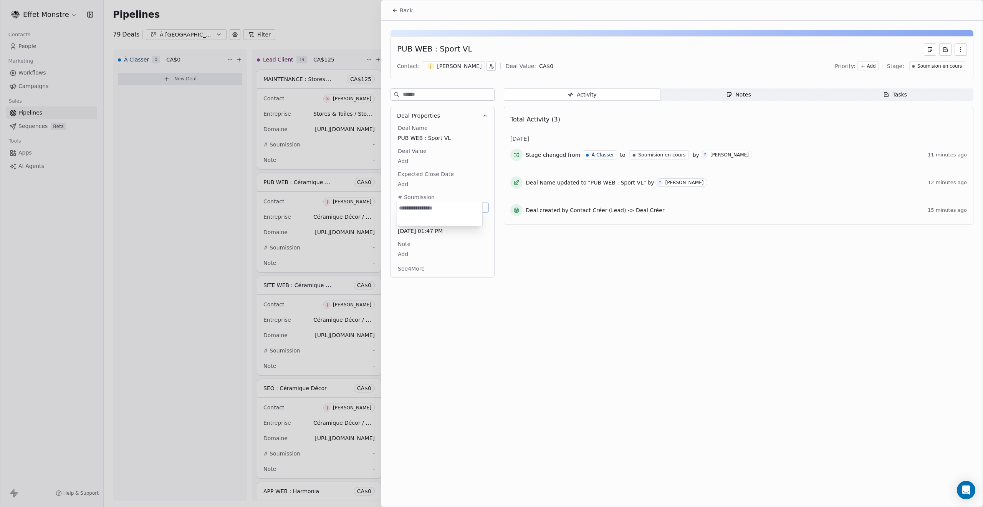
click at [404, 207] on body "Effet Monstre Contacts People Marketing Workflows Campaigns Sales Pipelines Seq…" at bounding box center [491, 253] width 983 height 507
type textarea "**********"
click at [306, 222] on html "Effet Monstre Contacts People Marketing Workflows Campaigns Sales Pipelines Seq…" at bounding box center [491, 253] width 983 height 507
click at [214, 253] on div at bounding box center [491, 253] width 983 height 507
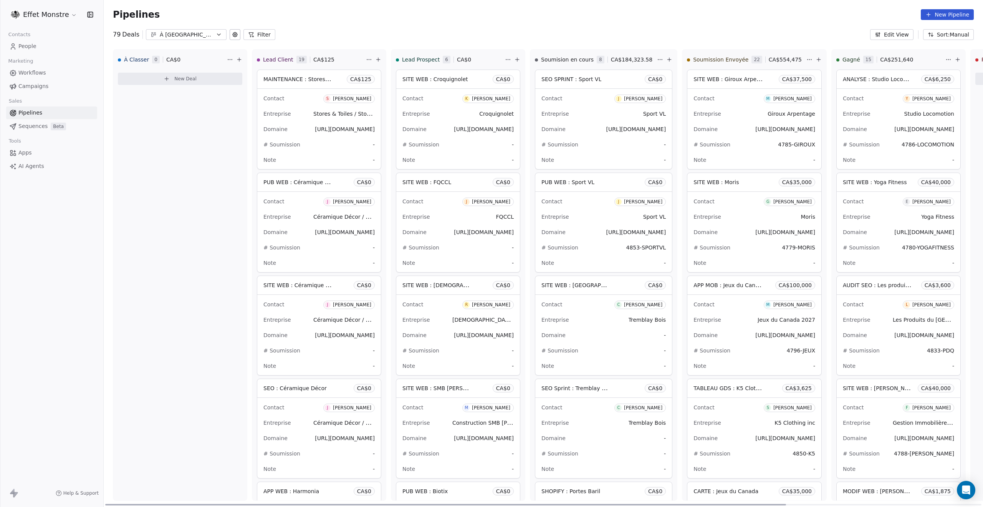
click at [626, 142] on div "# Soumission -" at bounding box center [604, 144] width 124 height 12
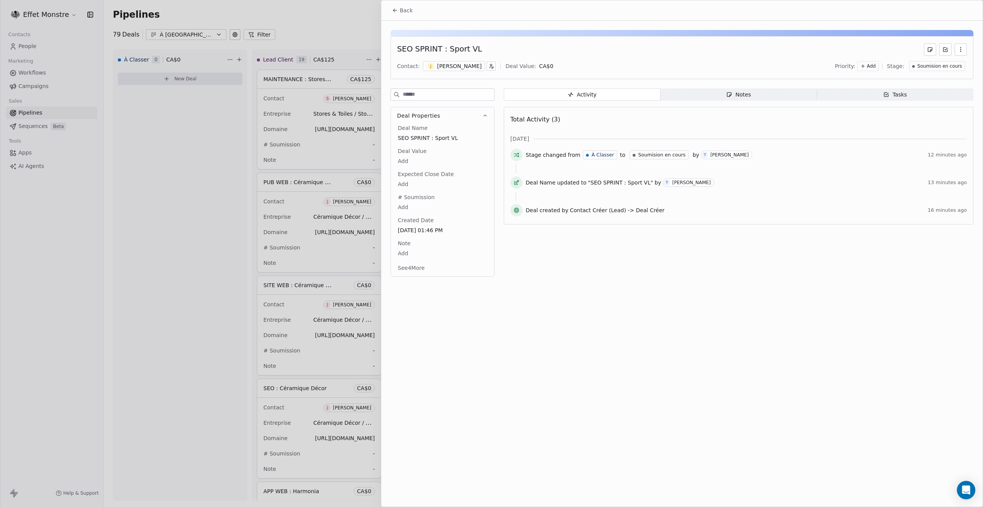
click at [402, 162] on body "Effet Monstre Contacts People Marketing Workflows Campaigns Sales Pipelines Seq…" at bounding box center [491, 253] width 983 height 507
type input "******"
click at [408, 204] on html "Effet Monstre Contacts People Marketing Workflows Campaigns Sales Pipelines Seq…" at bounding box center [491, 253] width 983 height 507
click at [404, 205] on body "Effet Monstre Contacts People Marketing Workflows Campaigns Sales Pipelines Seq…" at bounding box center [491, 253] width 983 height 507
type textarea "**********"
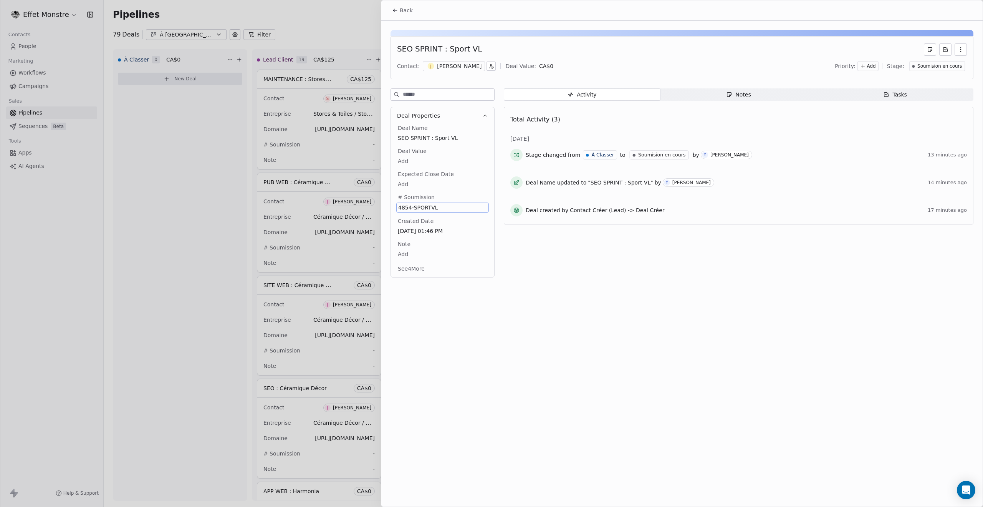
click at [173, 221] on div at bounding box center [491, 253] width 983 height 507
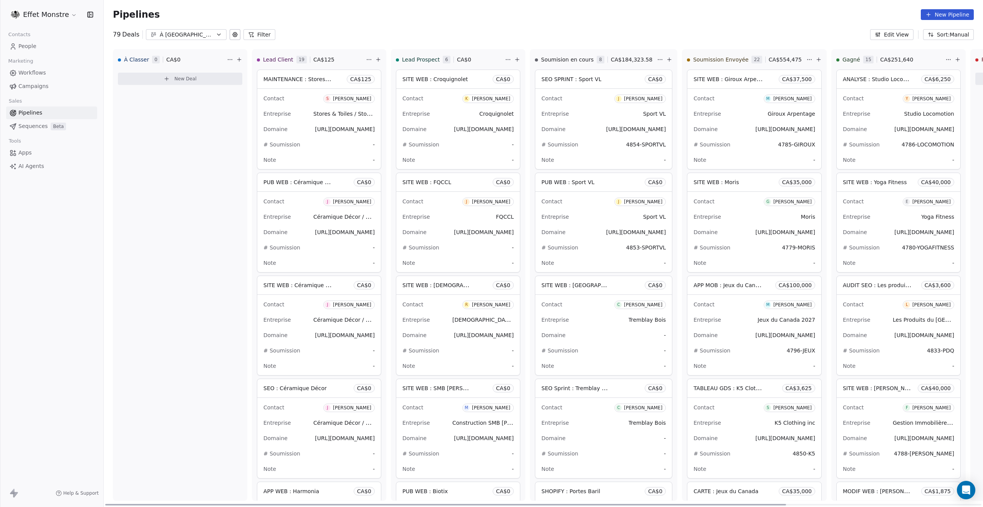
click at [644, 351] on div "# Soumission -" at bounding box center [604, 350] width 124 height 12
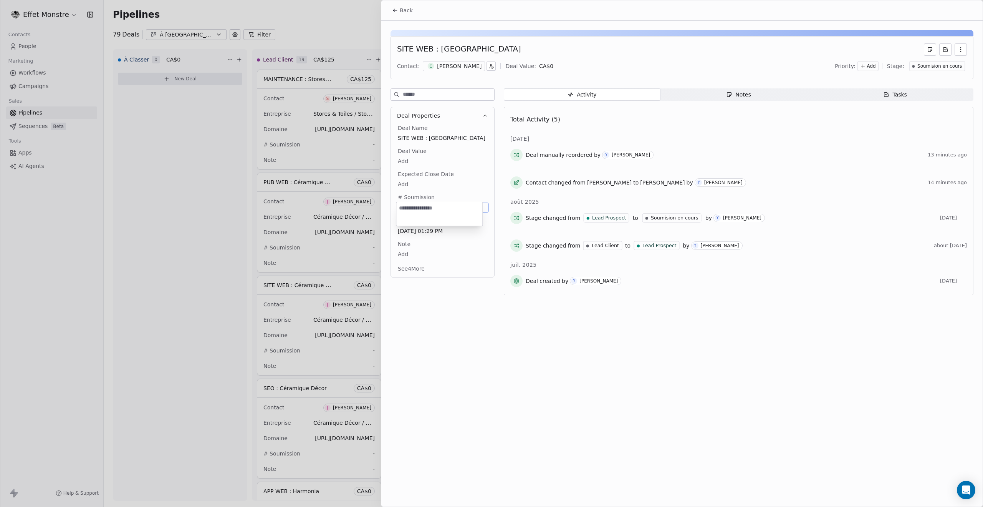
click at [404, 206] on body "Effet Monstre Contacts People Marketing Workflows Campaigns Sales Pipelines Seq…" at bounding box center [491, 253] width 983 height 507
type textarea "**********"
click at [207, 232] on div at bounding box center [491, 253] width 983 height 507
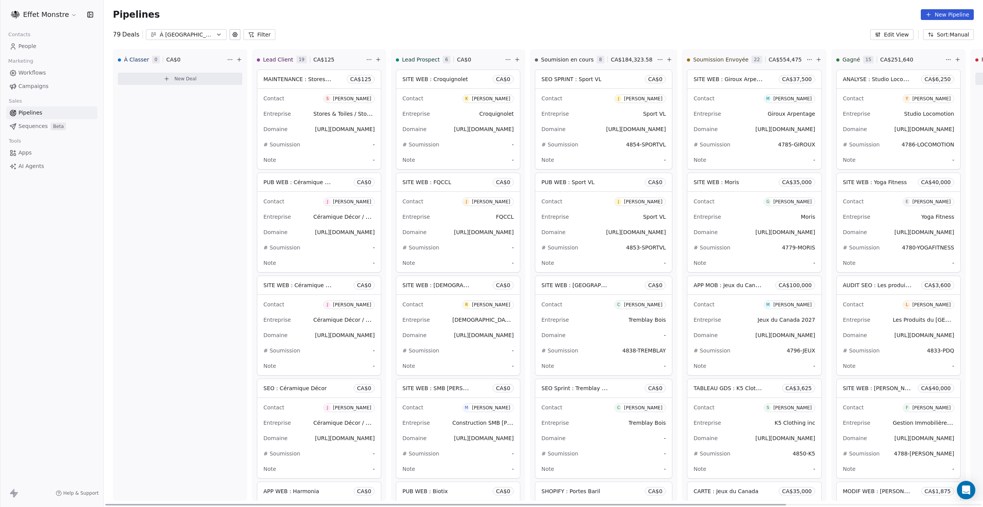
click at [633, 442] on div "Domaine -" at bounding box center [604, 438] width 124 height 12
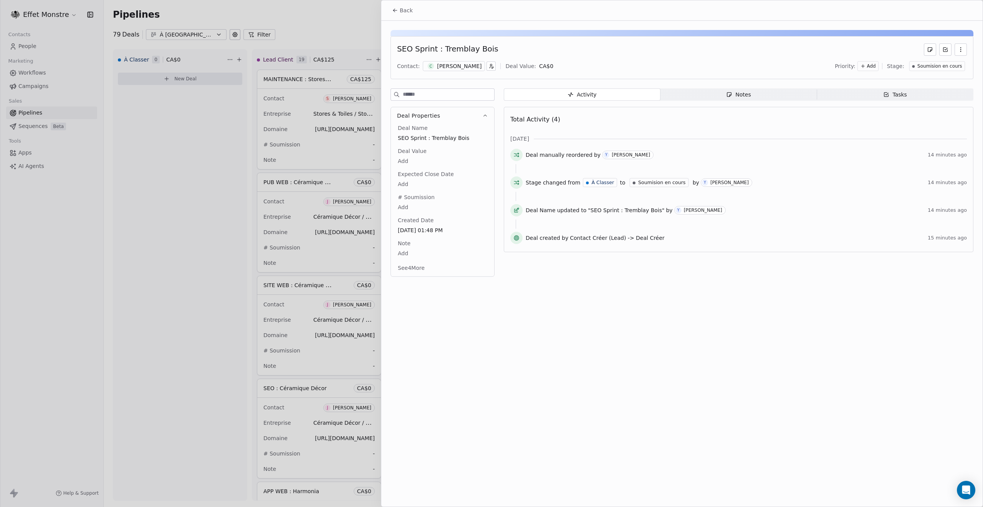
click at [401, 206] on body "Effet Monstre Contacts People Marketing Workflows Campaigns Sales Pipelines Seq…" at bounding box center [491, 253] width 983 height 507
type textarea "**********"
click at [183, 263] on div at bounding box center [491, 253] width 983 height 507
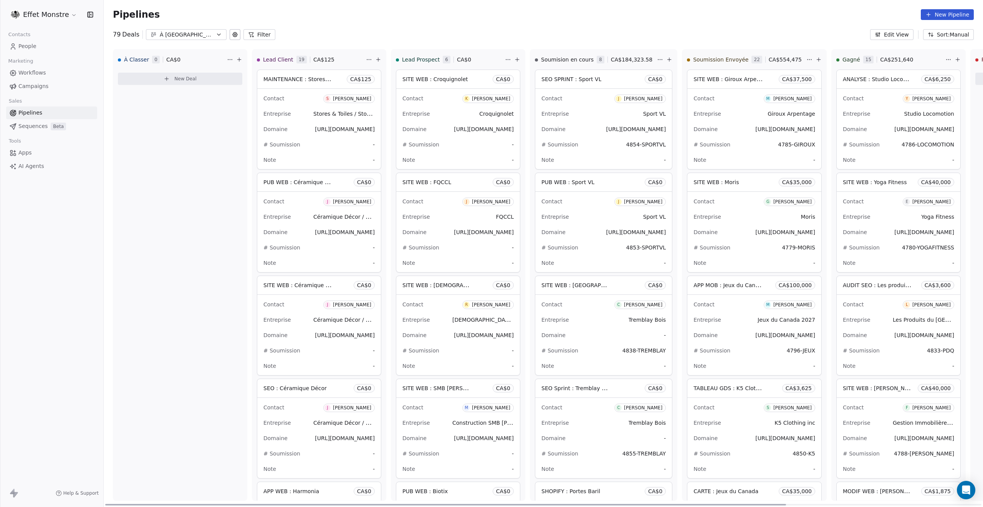
click at [626, 305] on div "[PERSON_NAME]" at bounding box center [643, 304] width 38 height 5
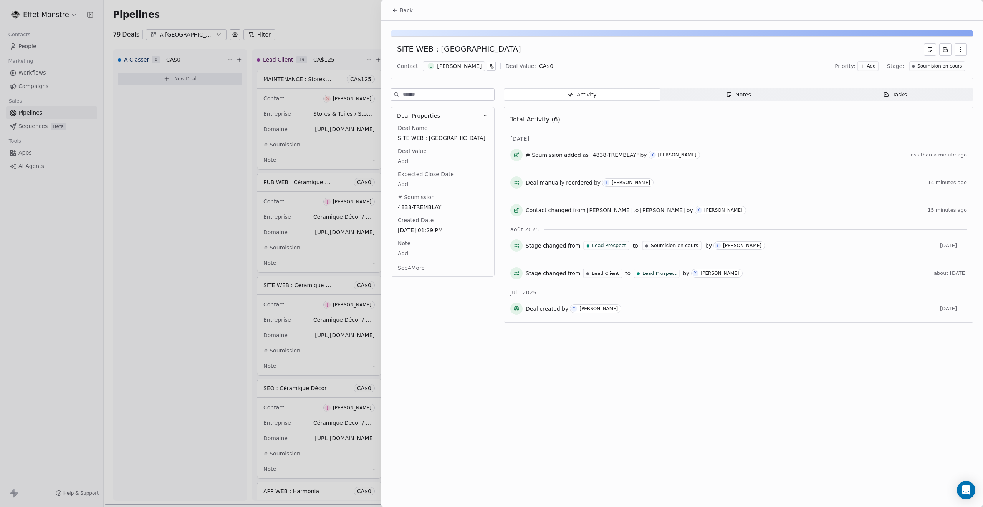
click at [457, 65] on div "[PERSON_NAME]" at bounding box center [459, 66] width 45 height 8
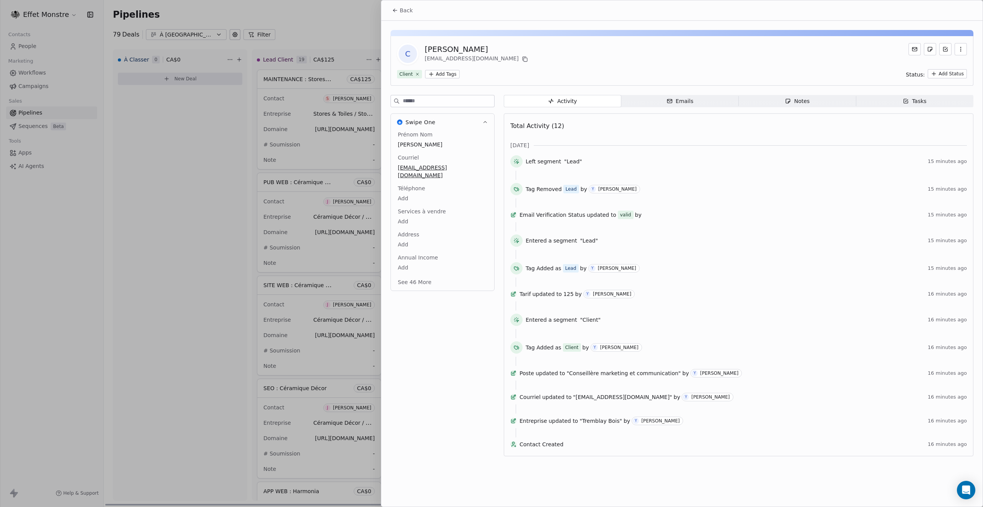
click at [416, 275] on button "See 46 More" at bounding box center [414, 282] width 43 height 14
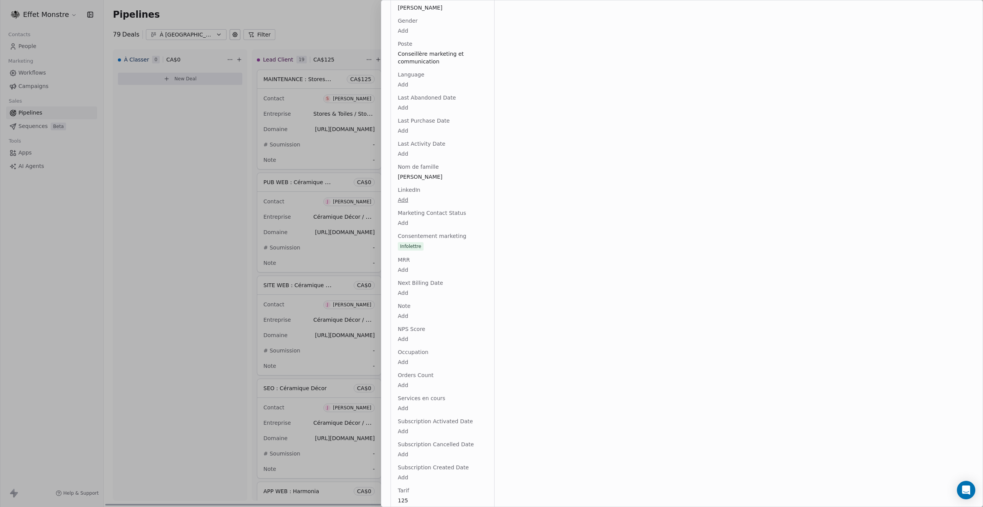
scroll to position [691, 0]
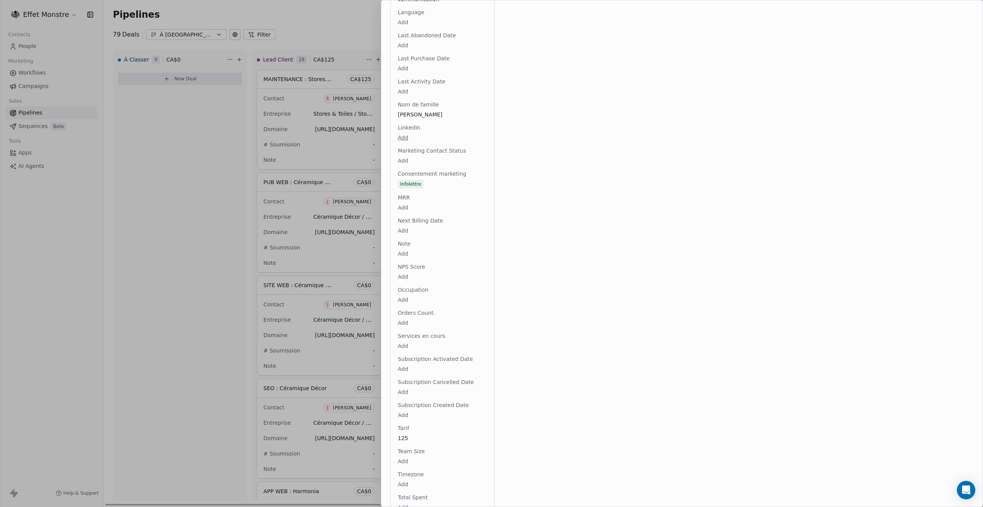
click at [30, 47] on div at bounding box center [491, 253] width 983 height 507
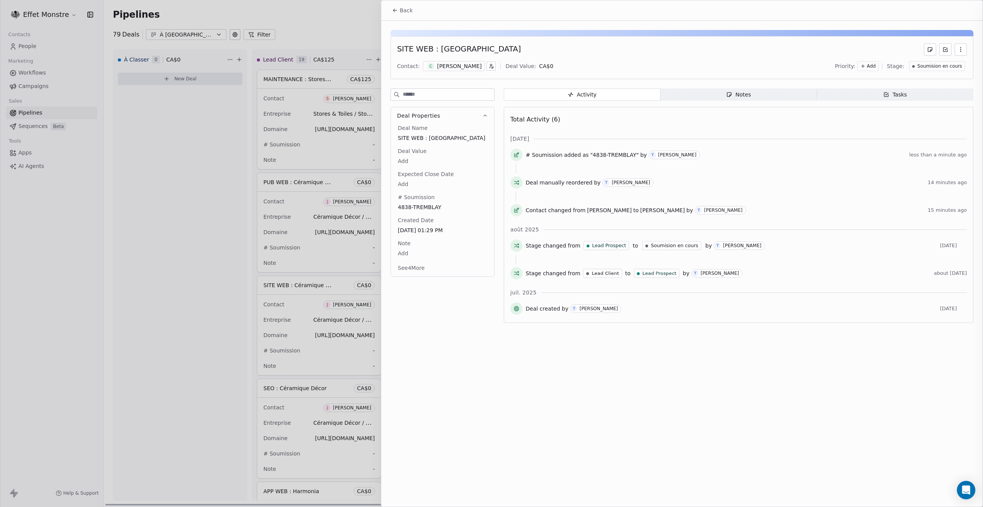
click at [27, 46] on div at bounding box center [491, 253] width 983 height 507
click at [36, 46] on div at bounding box center [491, 253] width 983 height 507
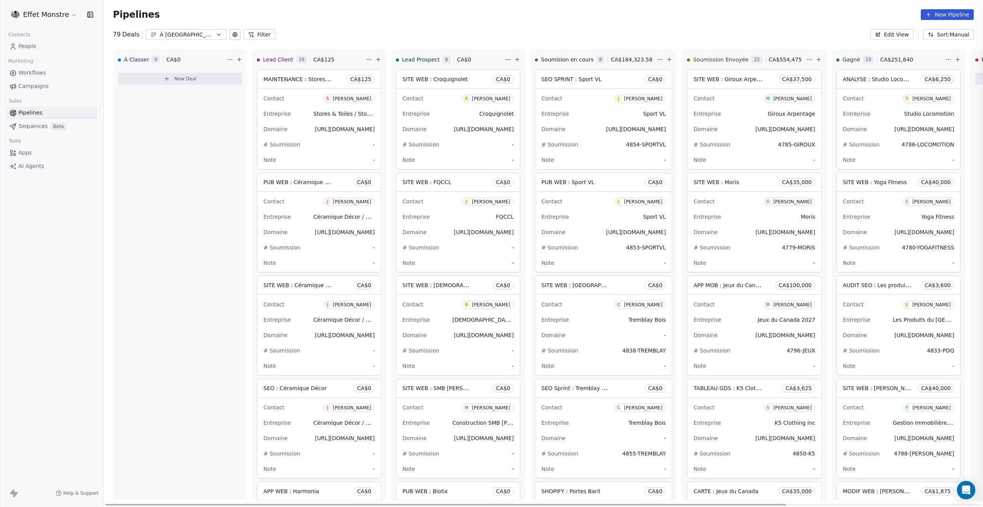
click at [31, 49] on div at bounding box center [491, 253] width 983 height 507
click at [30, 48] on span "People" at bounding box center [27, 46] width 18 height 8
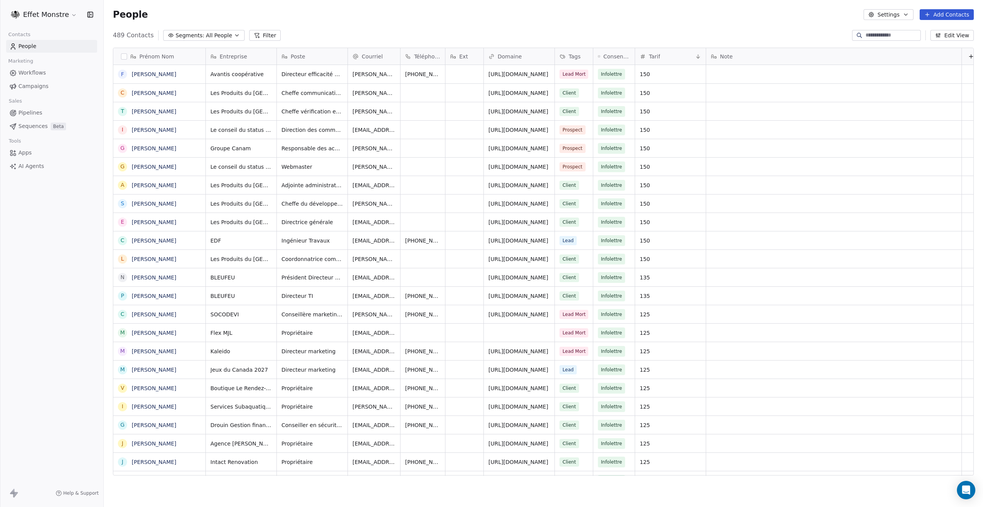
scroll to position [440, 873]
click div
type input "*********"
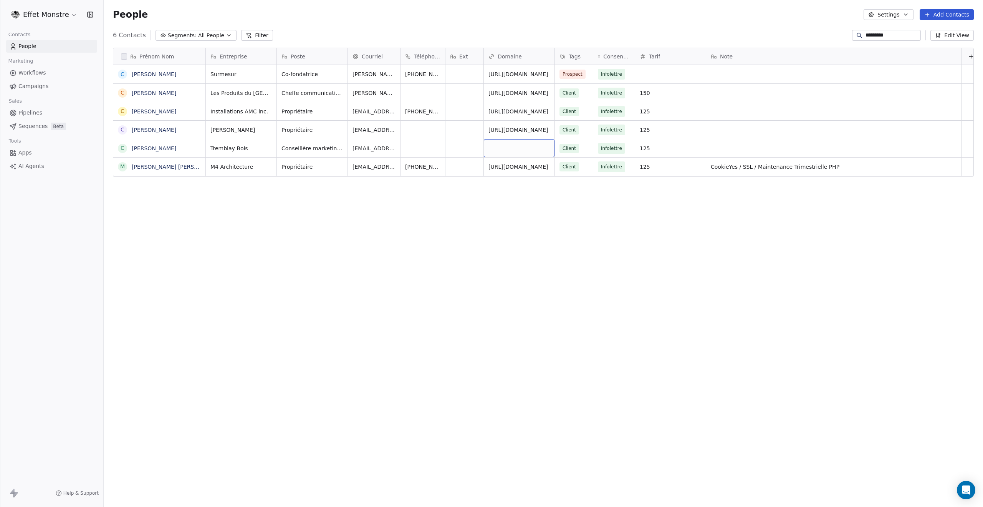
click div "grid"
type input "**********"
click div "Prénom Nom C [PERSON_NAME] C [PERSON_NAME] C [PERSON_NAME] C [PERSON_NAME] C [P…"
click link "[URL][DOMAIN_NAME]"
click div "Prénom Nom C [PERSON_NAME] C [PERSON_NAME] C [PERSON_NAME] C [PERSON_NAME] C [P…"
